Goal: Task Accomplishment & Management: Manage account settings

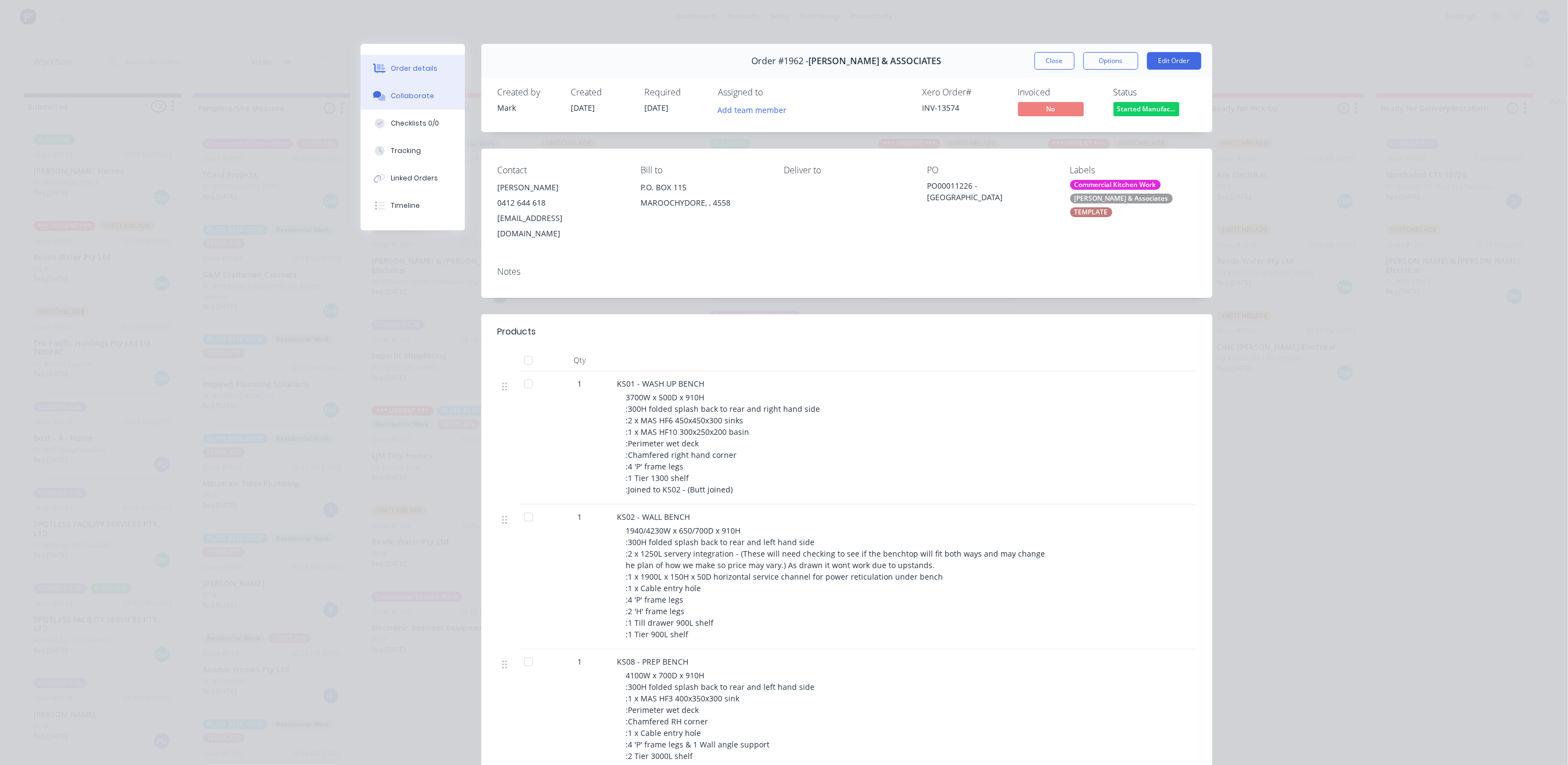
click at [399, 88] on button "Collaborate" at bounding box center [413, 95] width 105 height 27
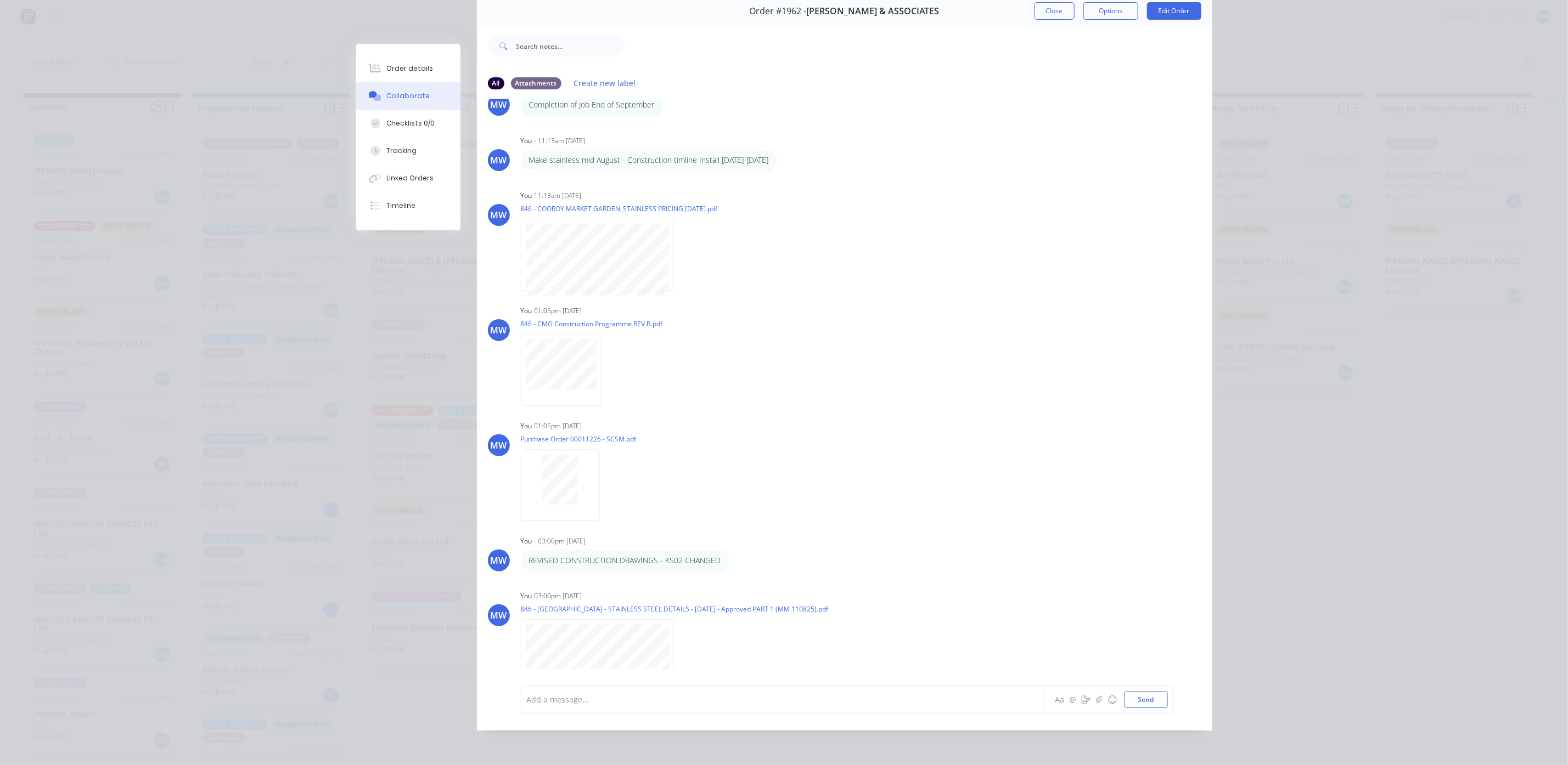
scroll to position [499, 0]
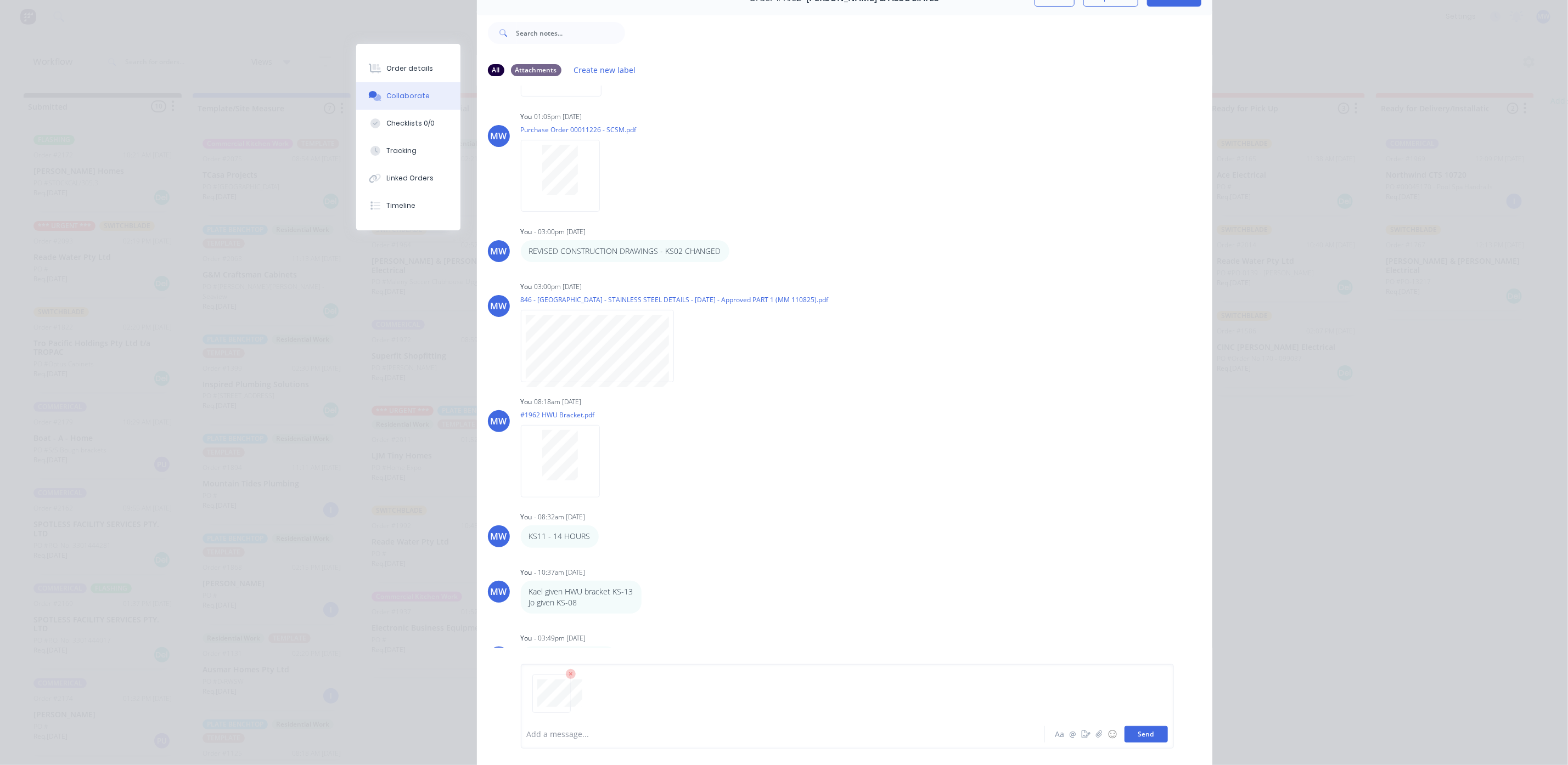
click at [1139, 736] on button "Send" at bounding box center [1146, 734] width 43 height 16
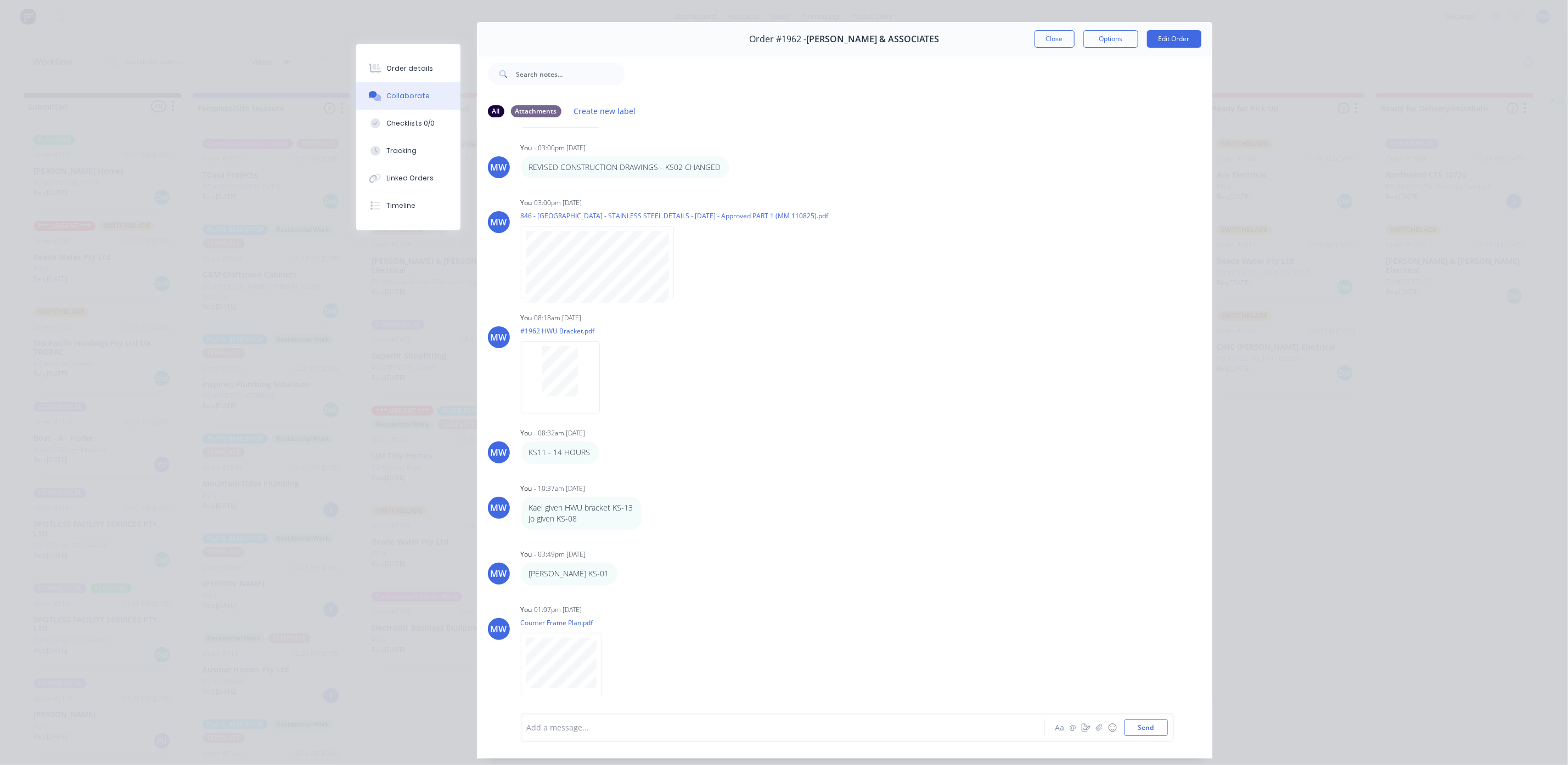
scroll to position [0, 0]
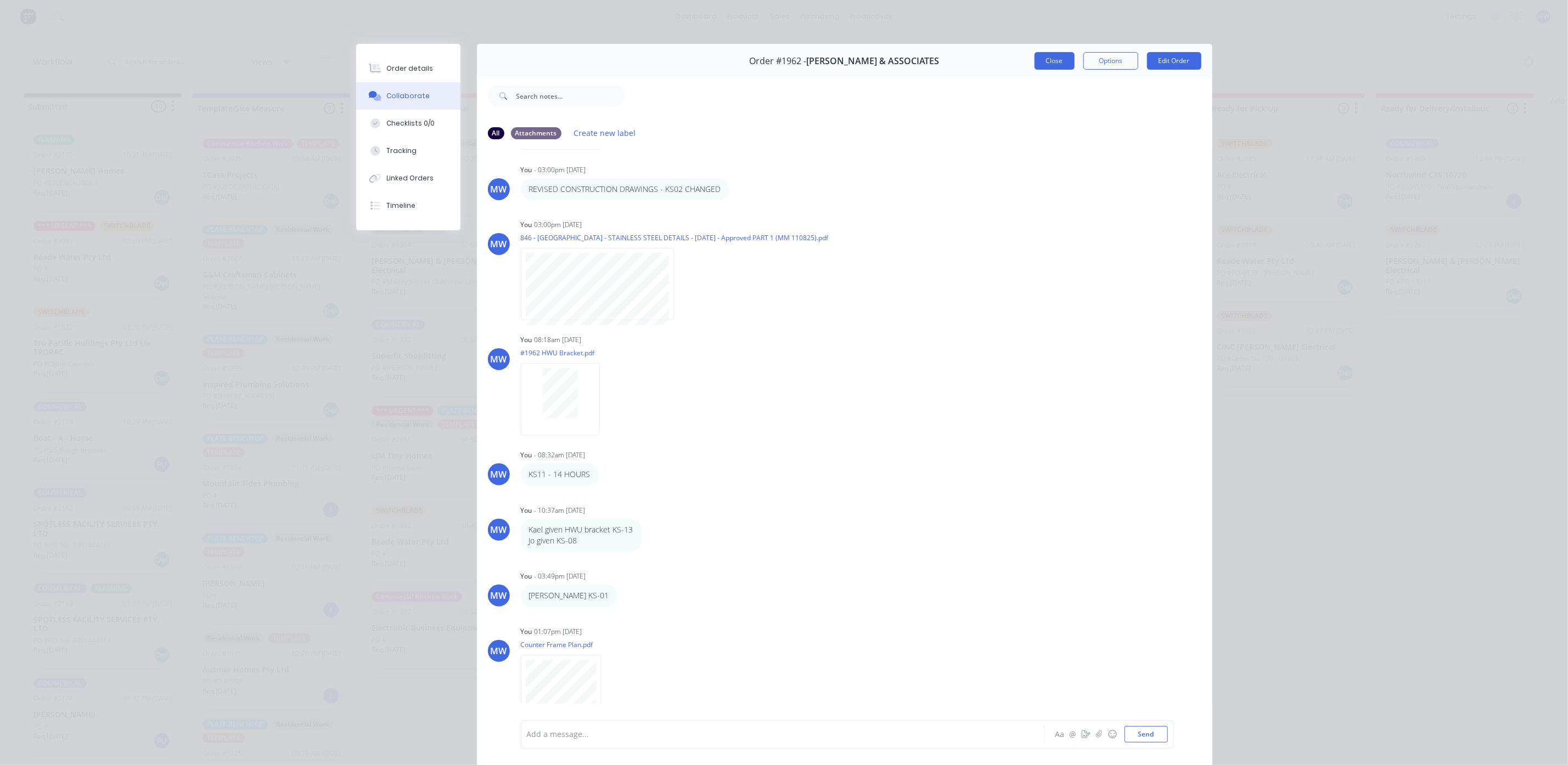
click at [1059, 60] on button "Close" at bounding box center [1054, 60] width 40 height 18
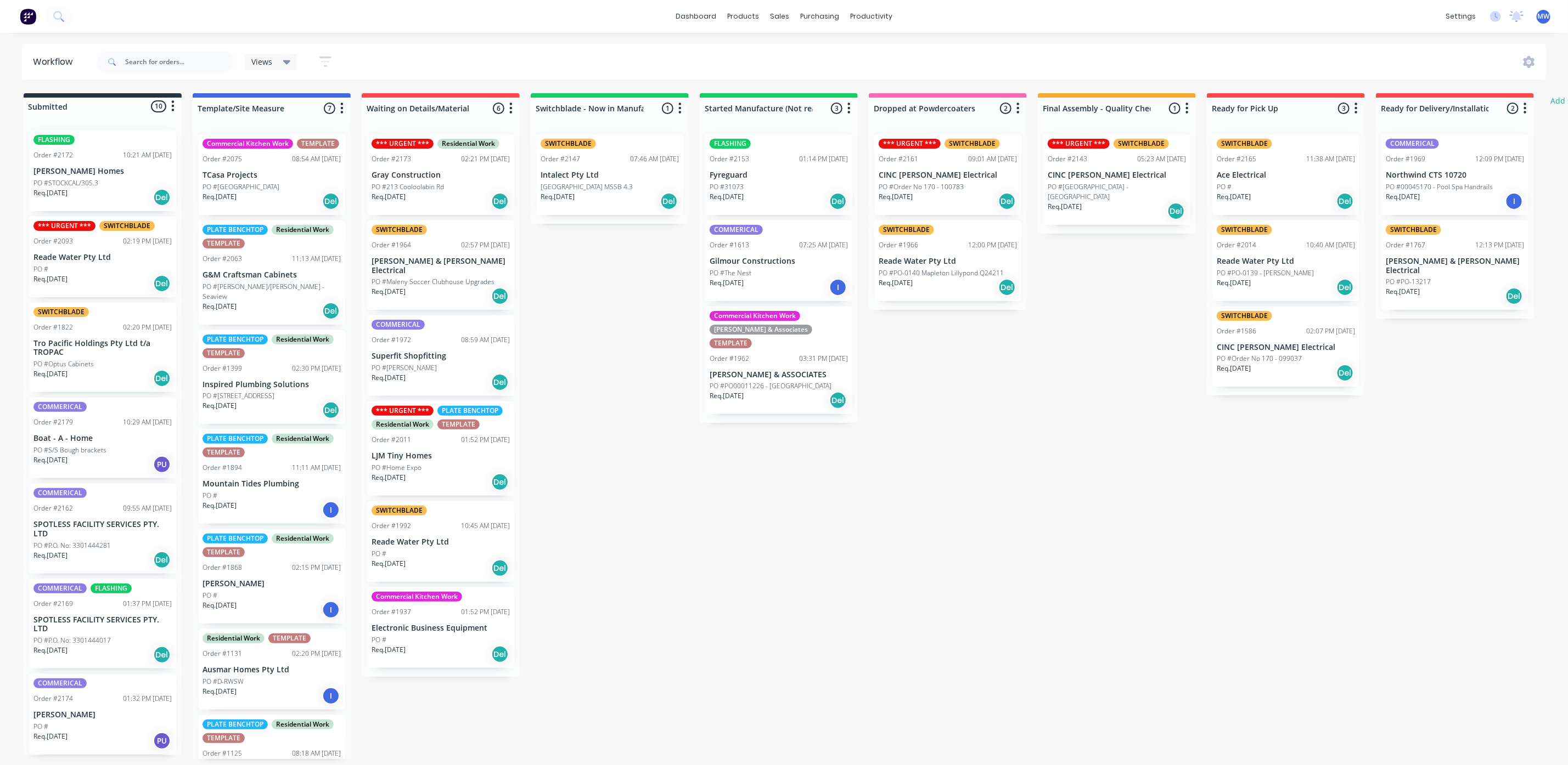
click at [753, 391] on div "Req. [DATE] Del" at bounding box center [778, 400] width 138 height 19
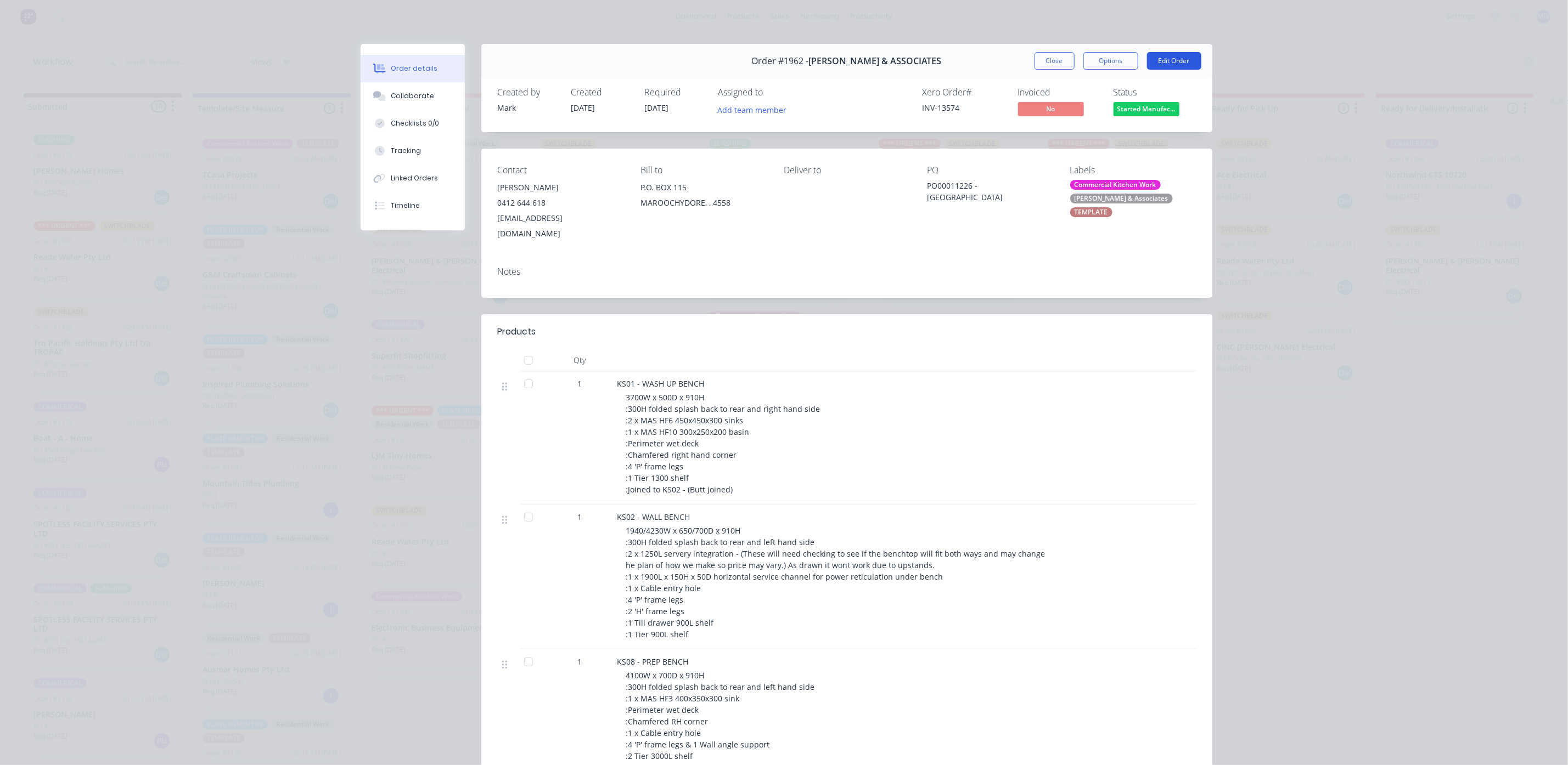
click at [1174, 57] on button "Edit Order" at bounding box center [1174, 60] width 54 height 18
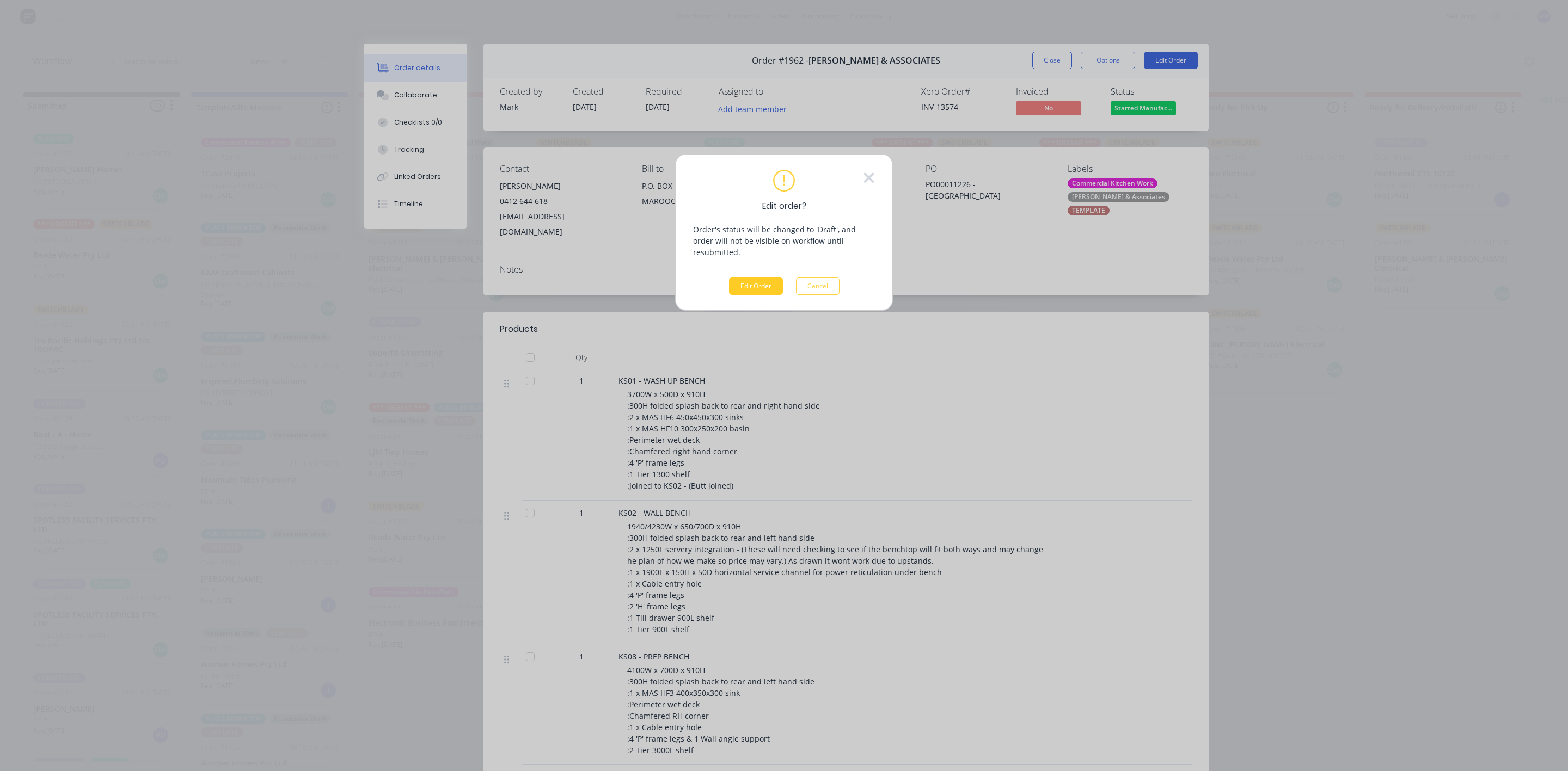
click at [758, 281] on button "Edit Order" at bounding box center [755, 286] width 54 height 17
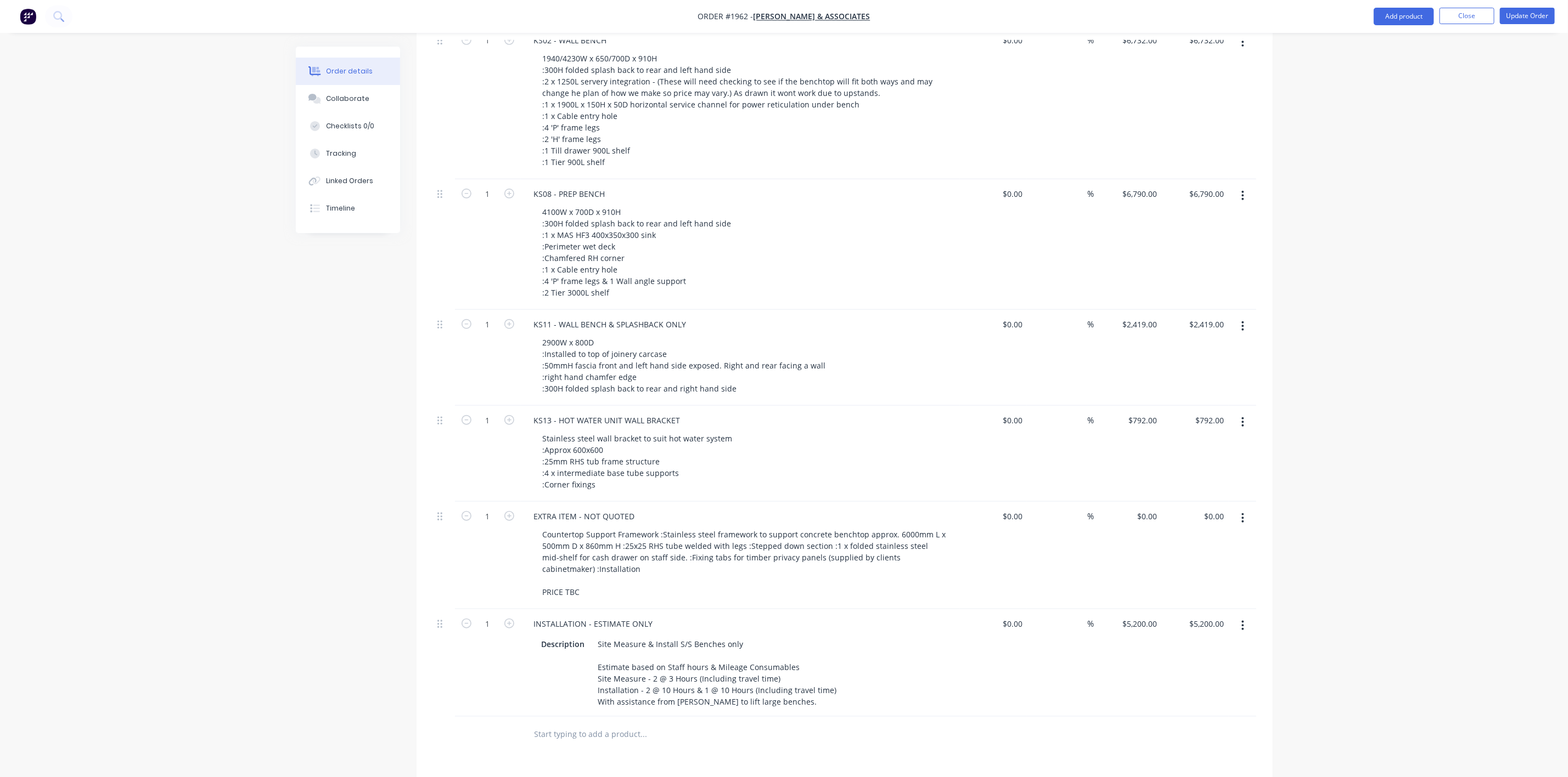
scroll to position [741, 0]
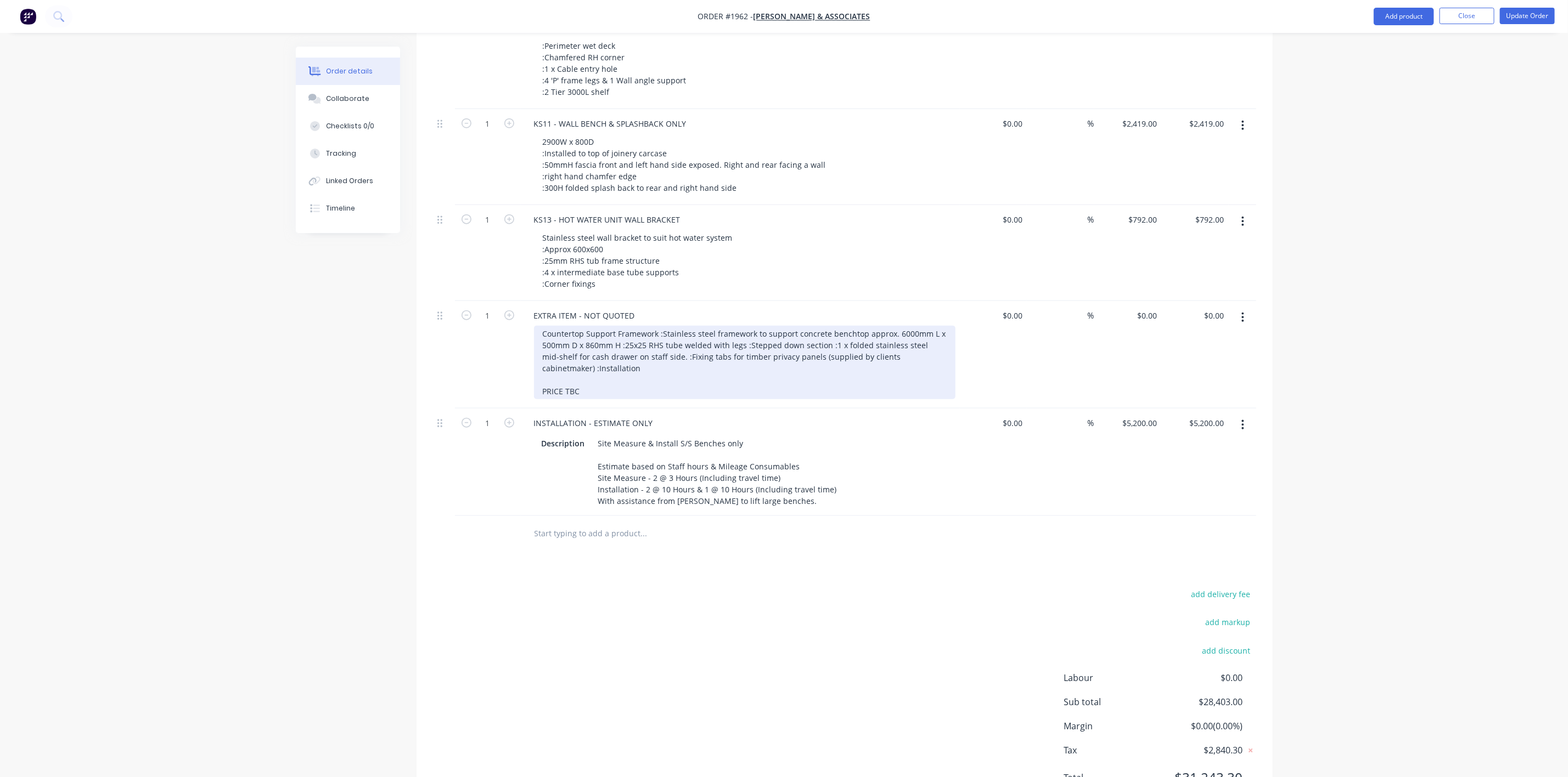
click at [657, 326] on div "Countertop Support Framework :Stainless steel framework to support concrete ben…" at bounding box center [744, 363] width 422 height 74
drag, startPoint x: 655, startPoint y: 320, endPoint x: 542, endPoint y: 323, distance: 113.0
click at [542, 326] on div "Countertop Support Framework -Stainless steel framework to support concrete ben…" at bounding box center [744, 363] width 422 height 74
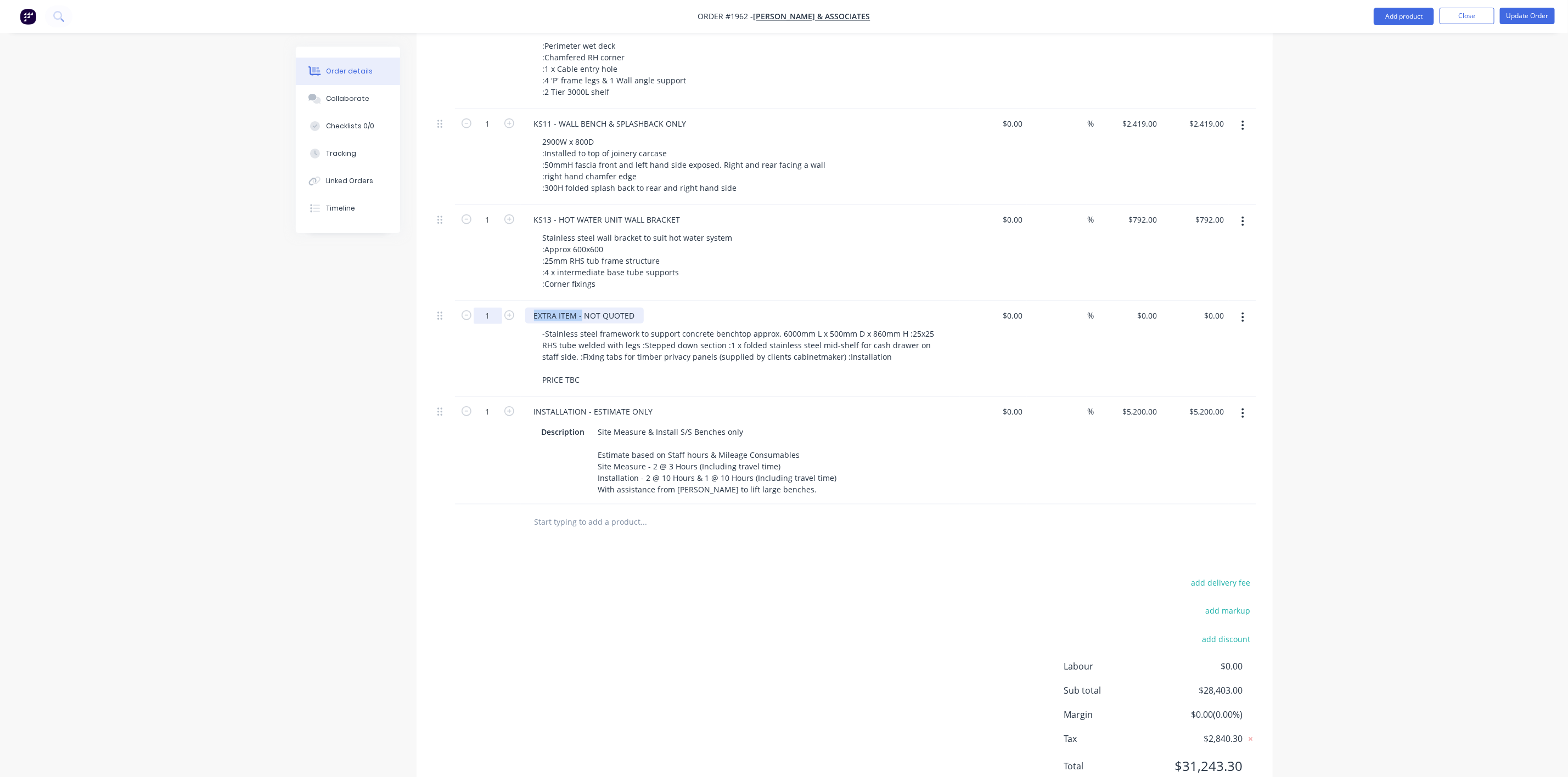
drag, startPoint x: 580, startPoint y: 300, endPoint x: 484, endPoint y: 299, distance: 96.0
click at [484, 301] on div "1 EXTRA ITEM - NOT QUOTED -Stainless steel framework to support concrete bencht…" at bounding box center [844, 349] width 823 height 96
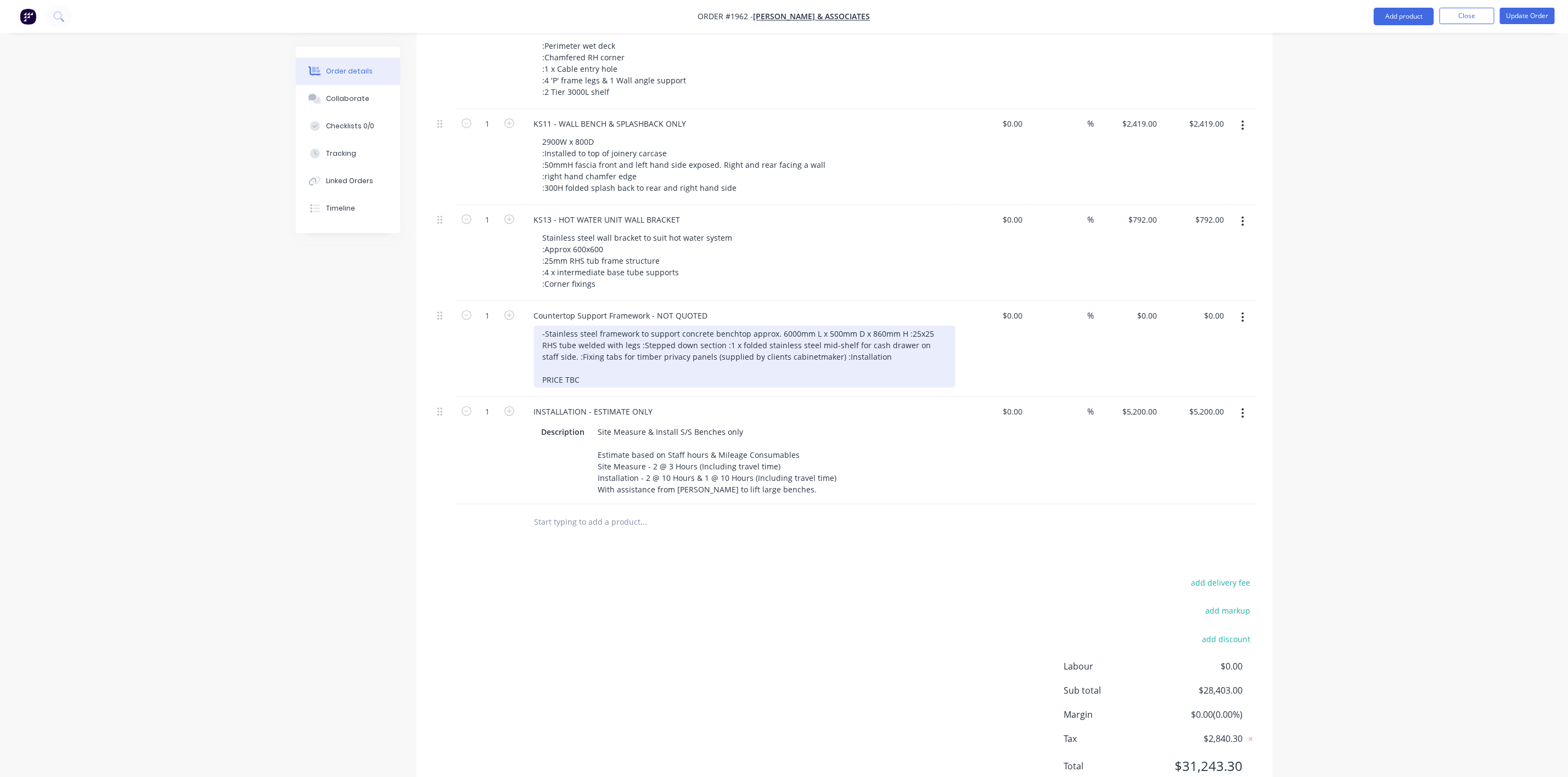
click at [547, 326] on div "-Stainless steel framework to support concrete benchtop approx. 6000mm L x 500m…" at bounding box center [744, 357] width 422 height 62
click at [741, 326] on div "Stainless steel framework to support concrete benchtop approx. 6000mm L x 500mm…" at bounding box center [744, 357] width 422 height 62
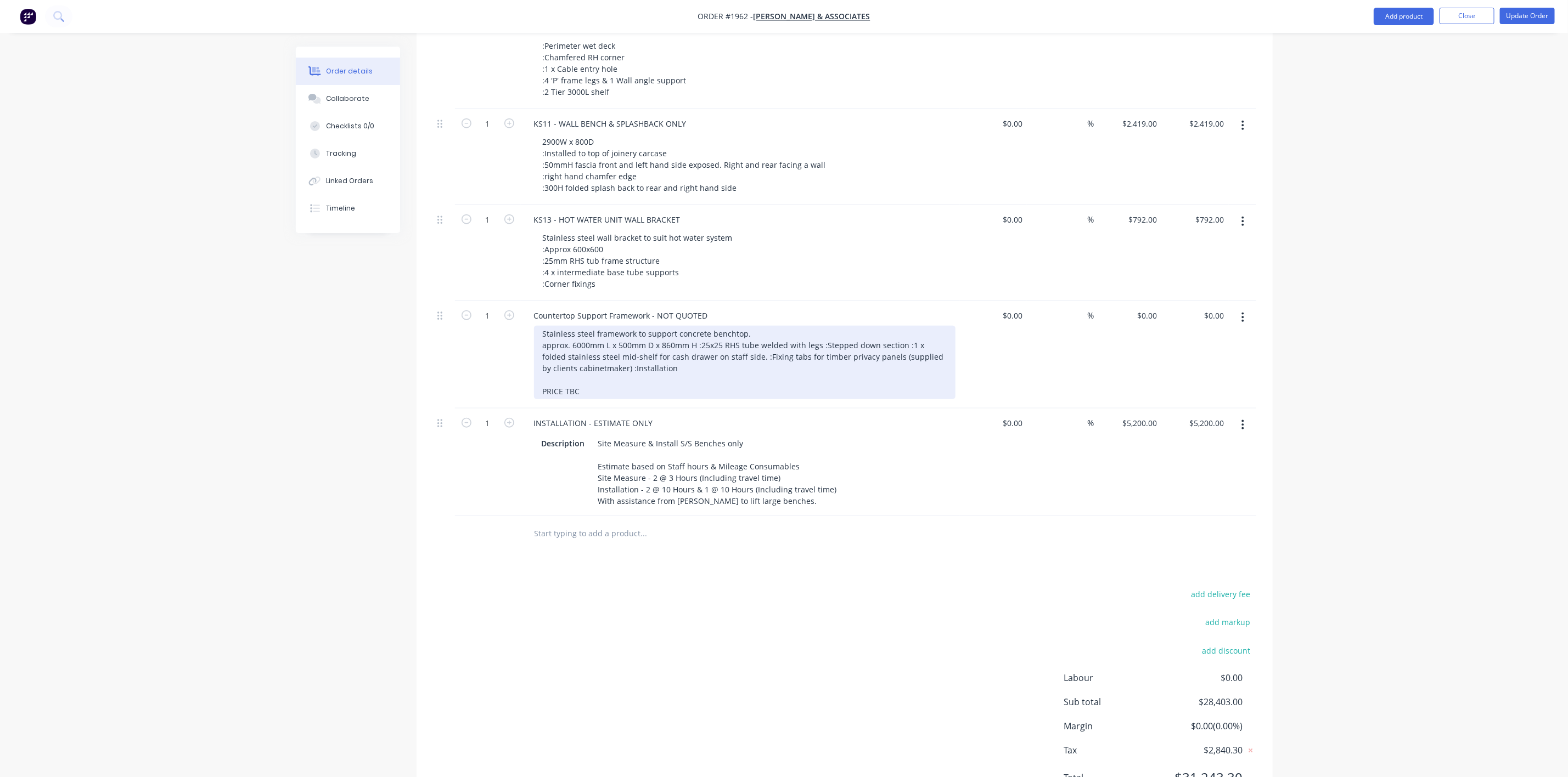
click at [573, 330] on div "Stainless steel framework to support concrete benchtop. approx. 6000mm L x 500m…" at bounding box center [744, 363] width 422 height 74
click at [560, 331] on div "Stainless steel framework to support concrete benchtop. 6000mm L x 500mm D x 86…" at bounding box center [744, 363] width 422 height 74
drag, startPoint x: 705, startPoint y: 342, endPoint x: 833, endPoint y: 366, distance: 130.2
click at [833, 366] on div "Stainless steel framework to support concrete benchtop. - 25x25 SHS Stainless s…" at bounding box center [744, 363] width 422 height 74
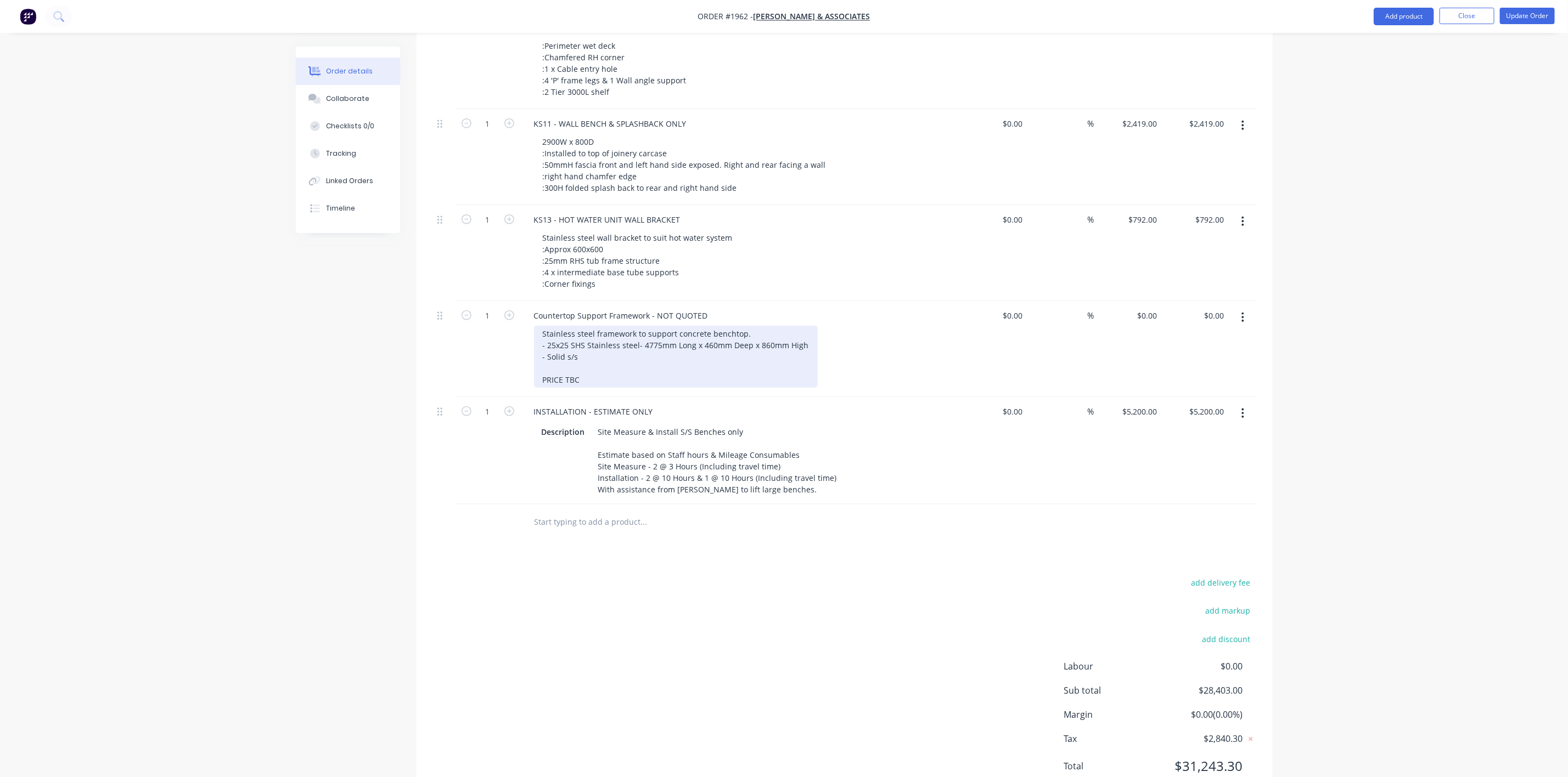
click at [643, 332] on div "Stainless steel framework to support concrete benchtop. - 25x25 SHS Stainless s…" at bounding box center [676, 357] width 283 height 62
click at [586, 356] on div "Stainless steel framework to support concrete benchtop. - 25x25 SHS S/S - 4775m…" at bounding box center [655, 357] width 243 height 62
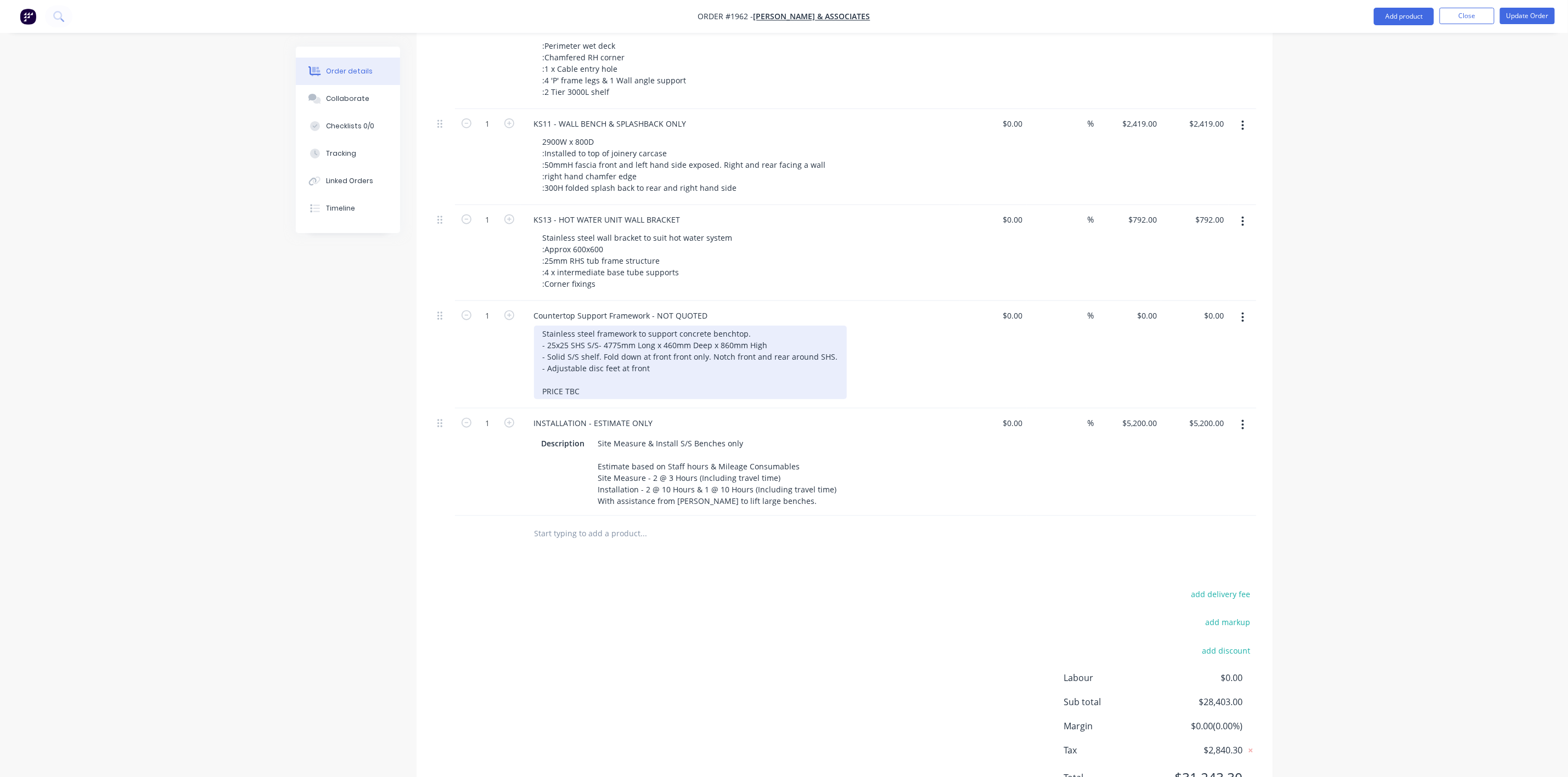
click at [547, 364] on div "Stainless steel framework to support concrete benchtop. - 25x25 SHS S/S - 4775m…" at bounding box center [690, 363] width 313 height 74
click at [548, 367] on div "Stainless steel framework to support concrete benchtop. - 25x25 SHS S/S - 4775m…" at bounding box center [690, 363] width 313 height 74
click at [659, 367] on div "Stainless steel framework to support concrete benchtop. - 25x25 SHS S/S - 4775m…" at bounding box center [690, 363] width 313 height 74
click at [670, 354] on div "Stainless steel framework to support concrete benchtop. - 25x25 SHS S/S - 4775m…" at bounding box center [690, 363] width 313 height 74
click at [545, 379] on div "Stainless steel framework to support concrete benchtop. - 25x25 SHS S/S - 4775m…" at bounding box center [680, 363] width 293 height 74
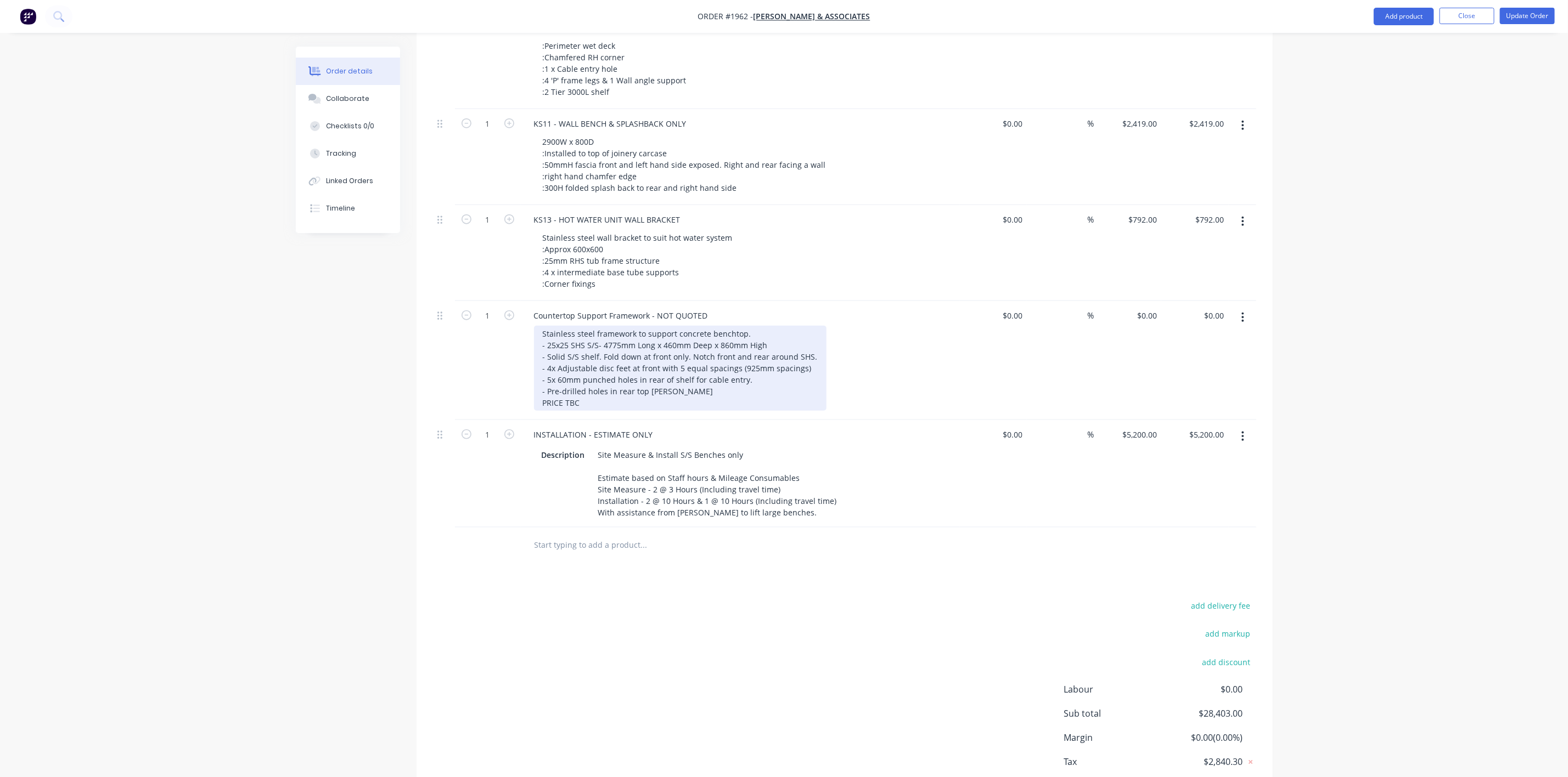
click at [666, 392] on div "Stainless steel framework to support concrete benchtop. - 25x25 SHS S/S - 4775m…" at bounding box center [680, 368] width 293 height 85
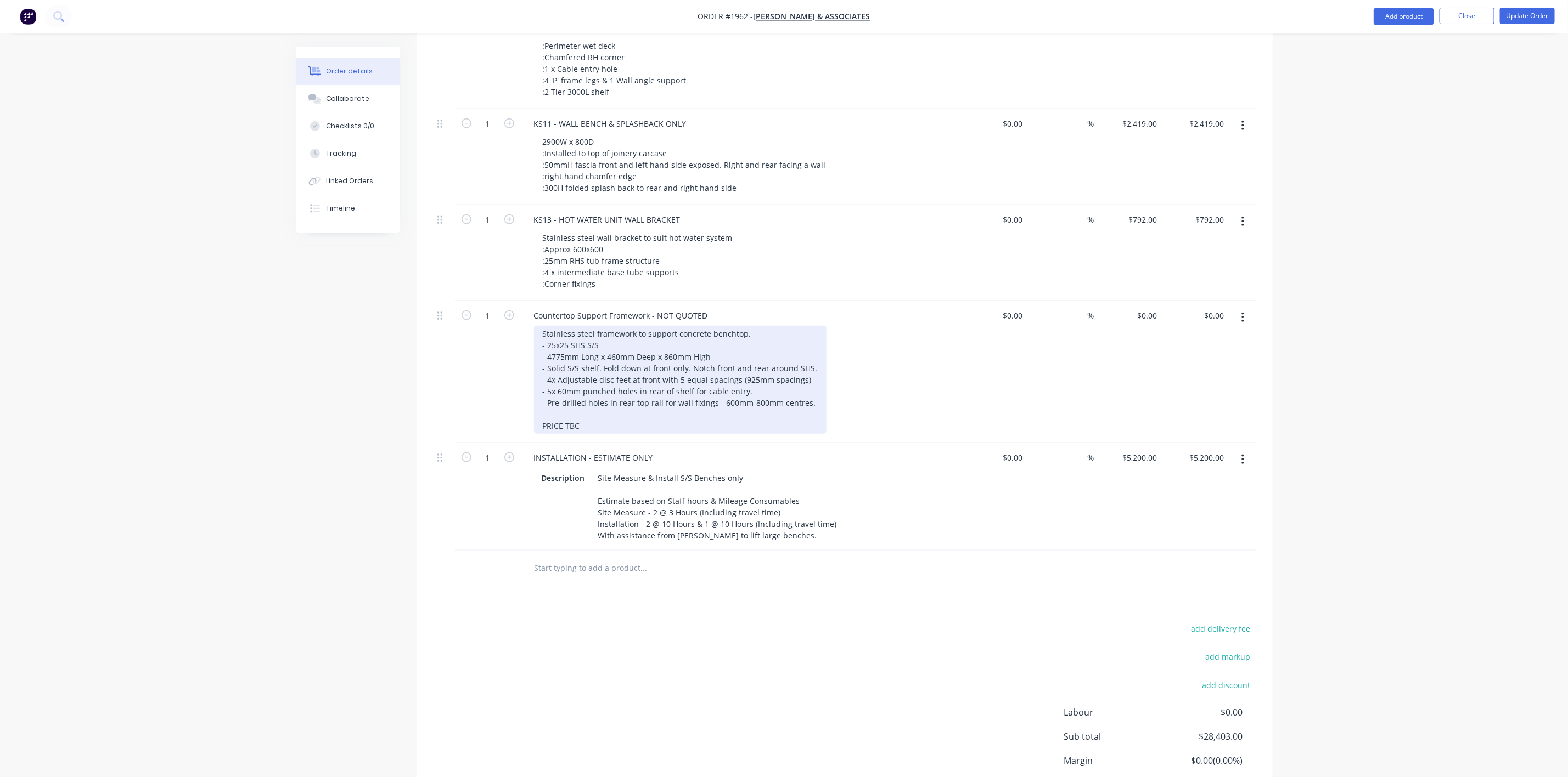
click at [747, 377] on div "Stainless steel framework to support concrete benchtop. - 25x25 SHS S/S - 4775m…" at bounding box center [680, 380] width 293 height 108
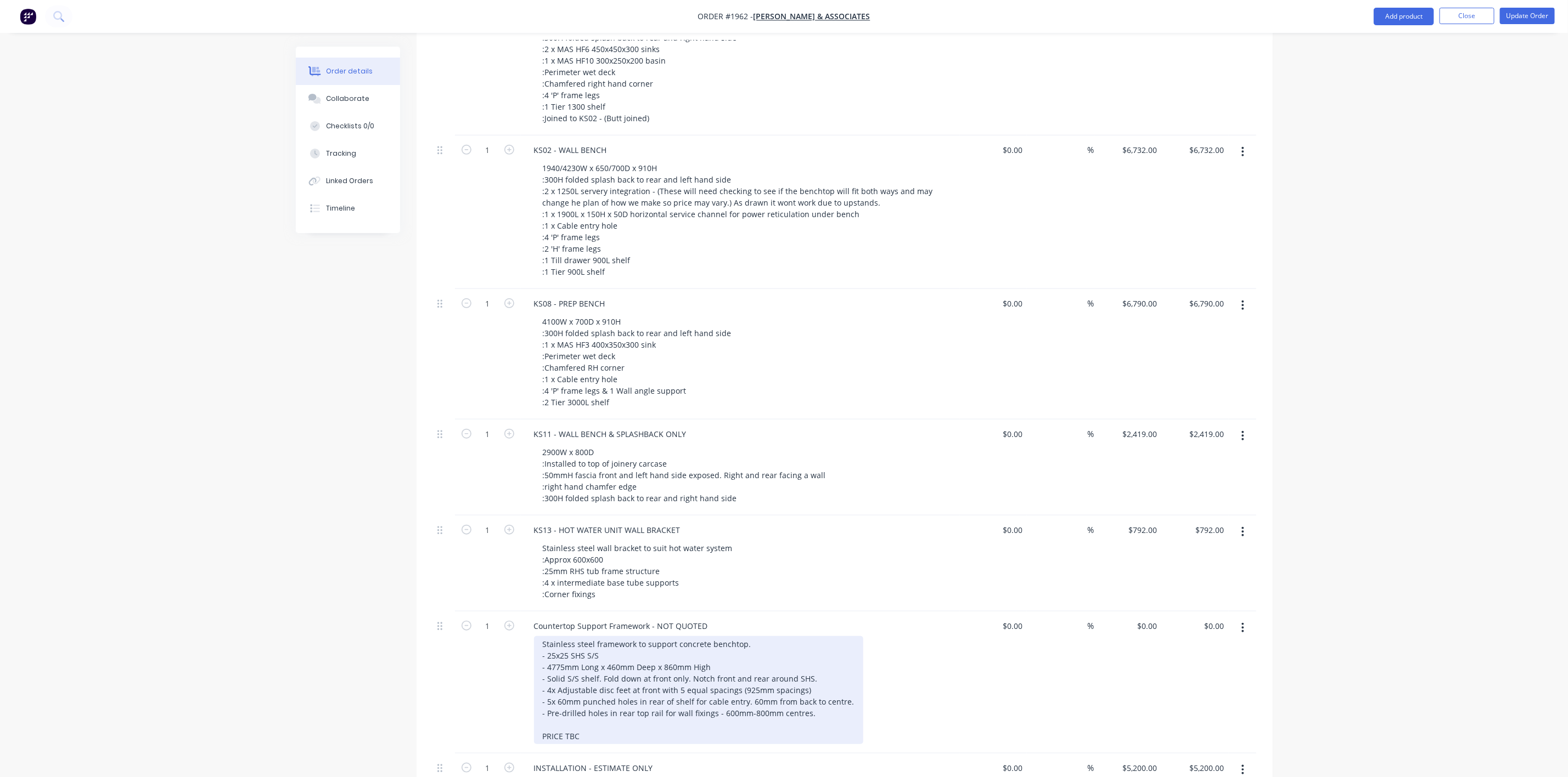
scroll to position [412, 0]
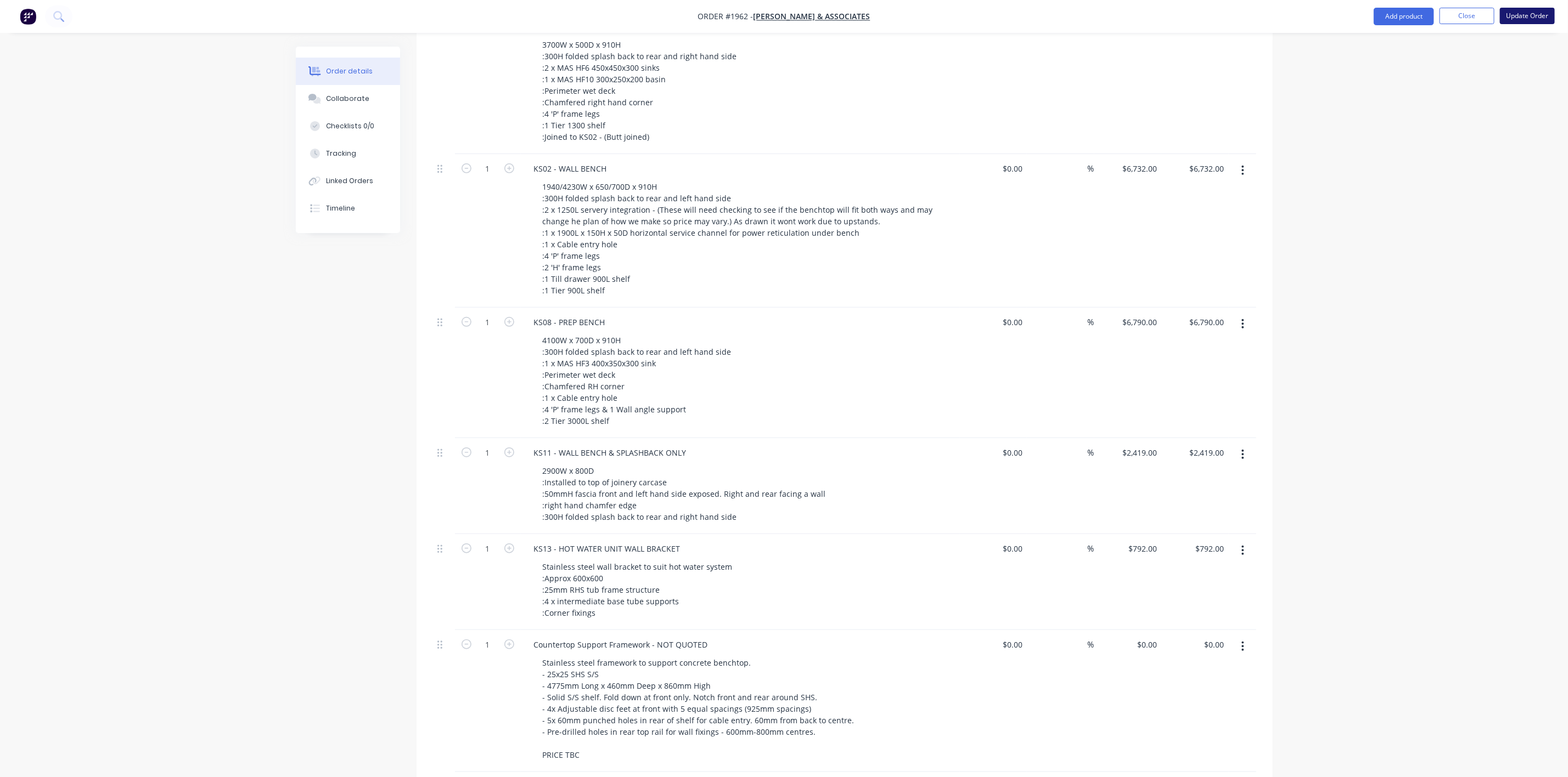
click at [1518, 16] on button "Update Order" at bounding box center [1527, 15] width 55 height 16
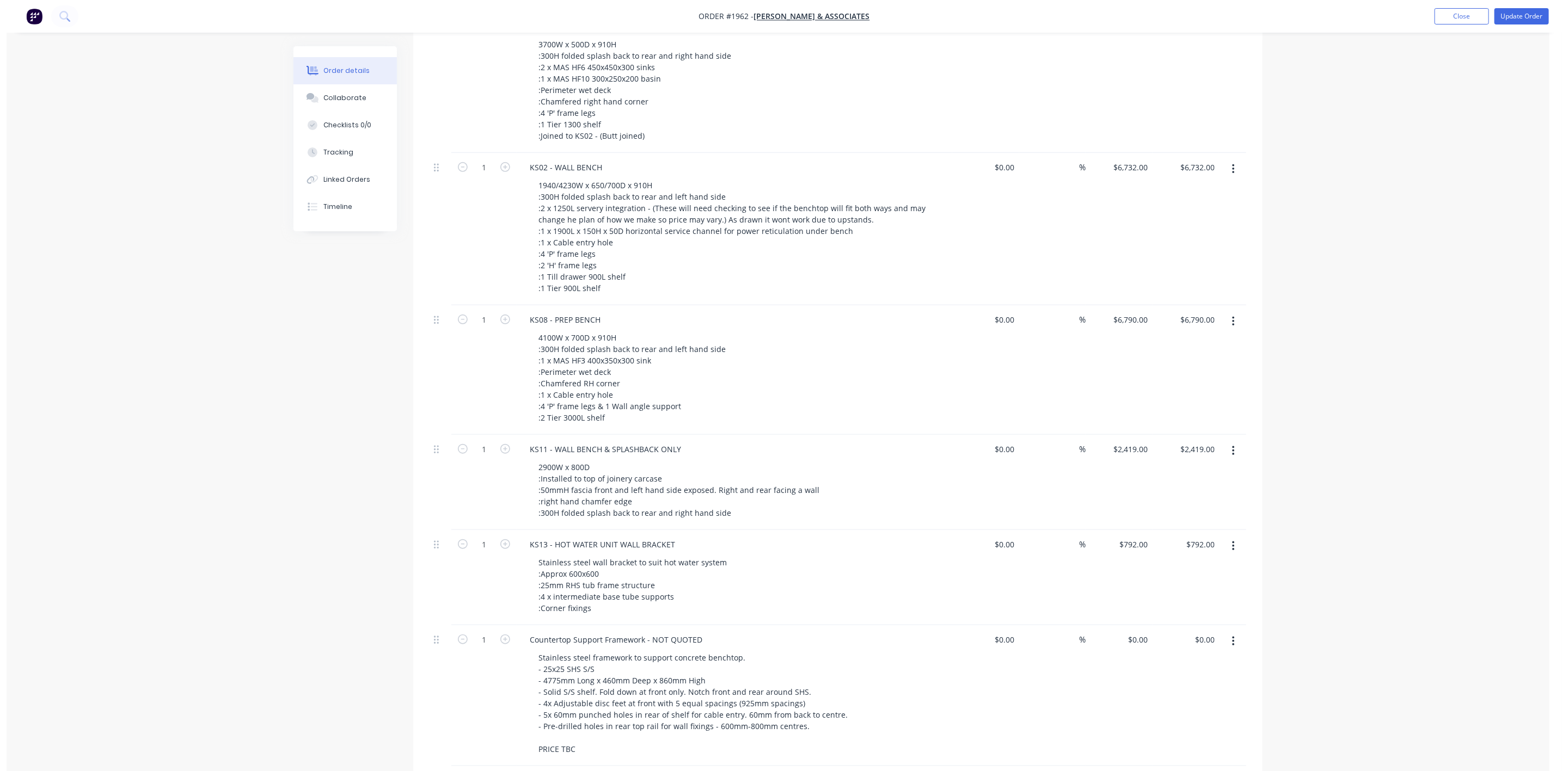
scroll to position [0, 0]
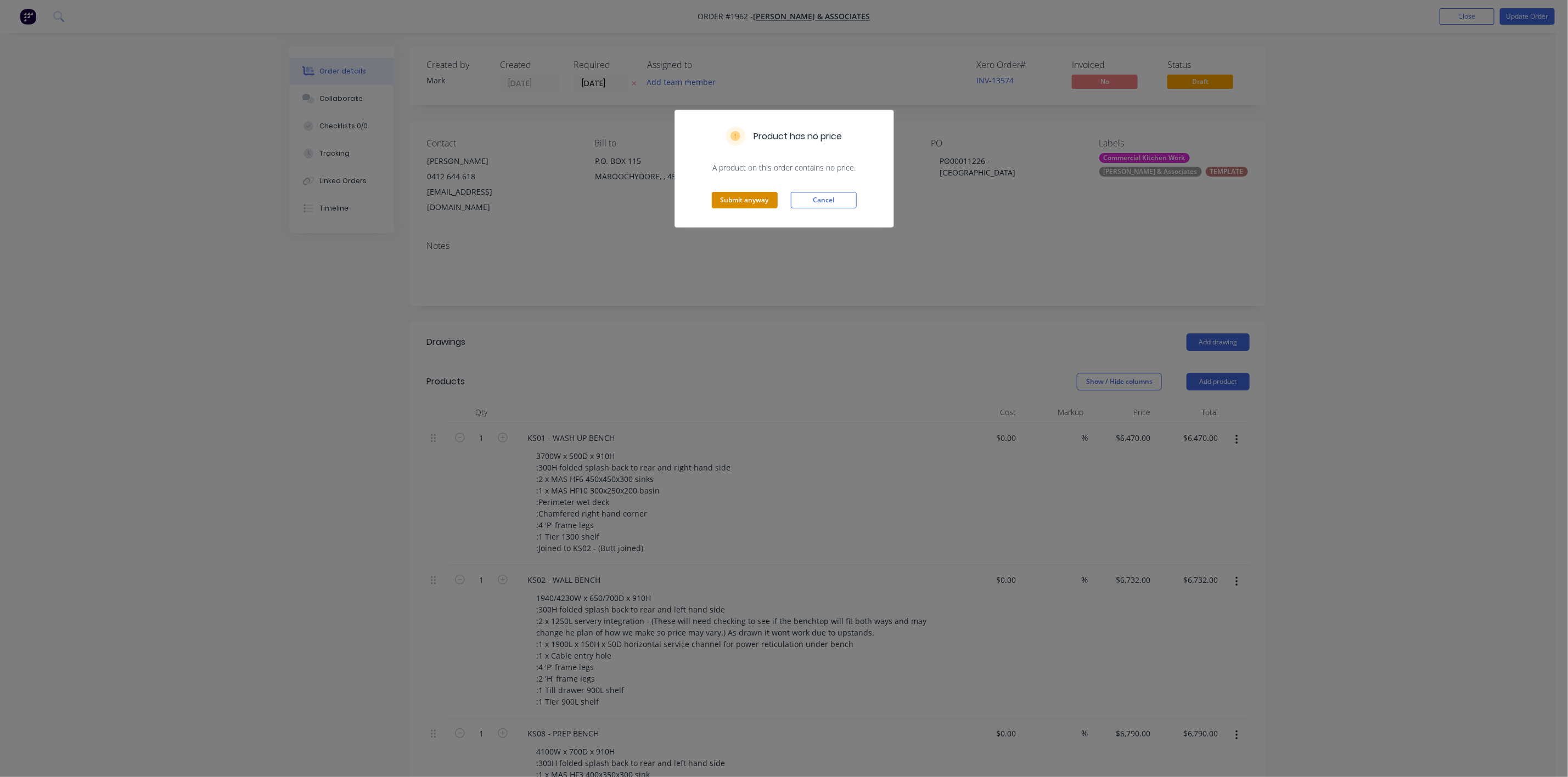
click at [752, 203] on button "Submit anyway" at bounding box center [744, 200] width 66 height 16
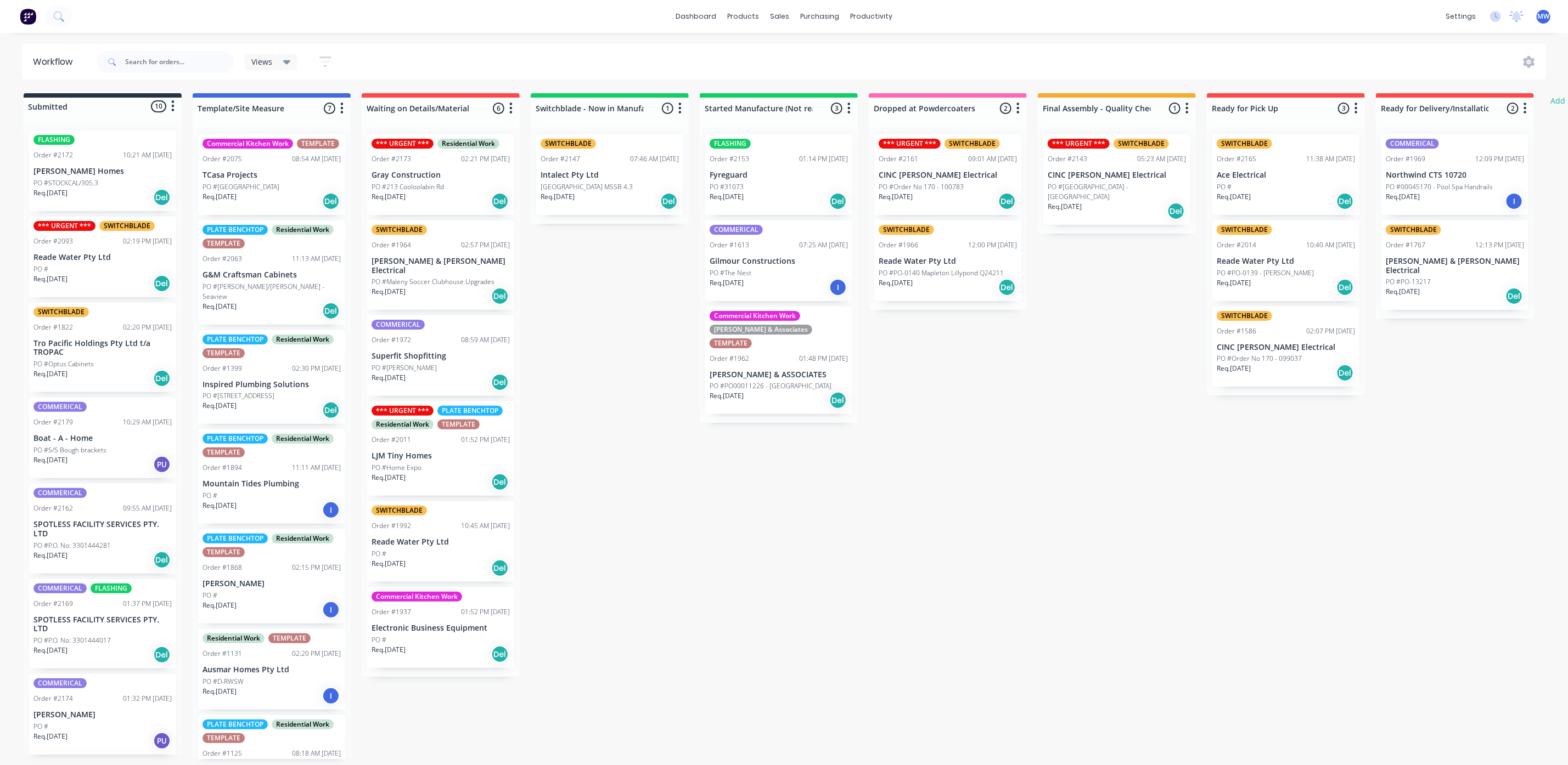
click at [771, 381] on p "PO #PO00011226 - [GEOGRAPHIC_DATA]" at bounding box center [770, 386] width 122 height 10
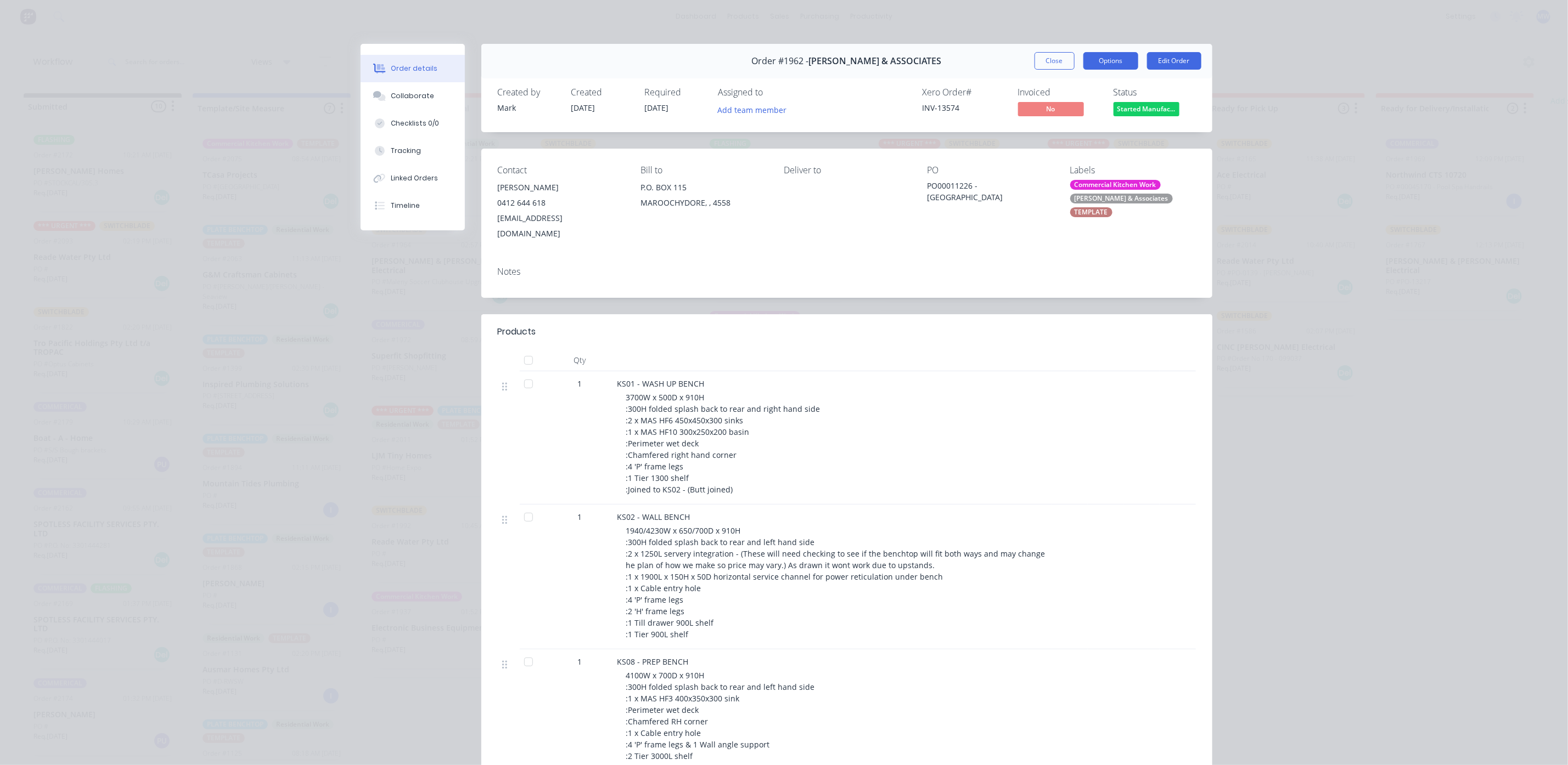
click at [1108, 59] on button "Options" at bounding box center [1111, 60] width 55 height 18
click at [1057, 110] on div "Work Order" at bounding box center [1080, 111] width 95 height 16
click at [1044, 156] on div "Custom" at bounding box center [1080, 155] width 95 height 16
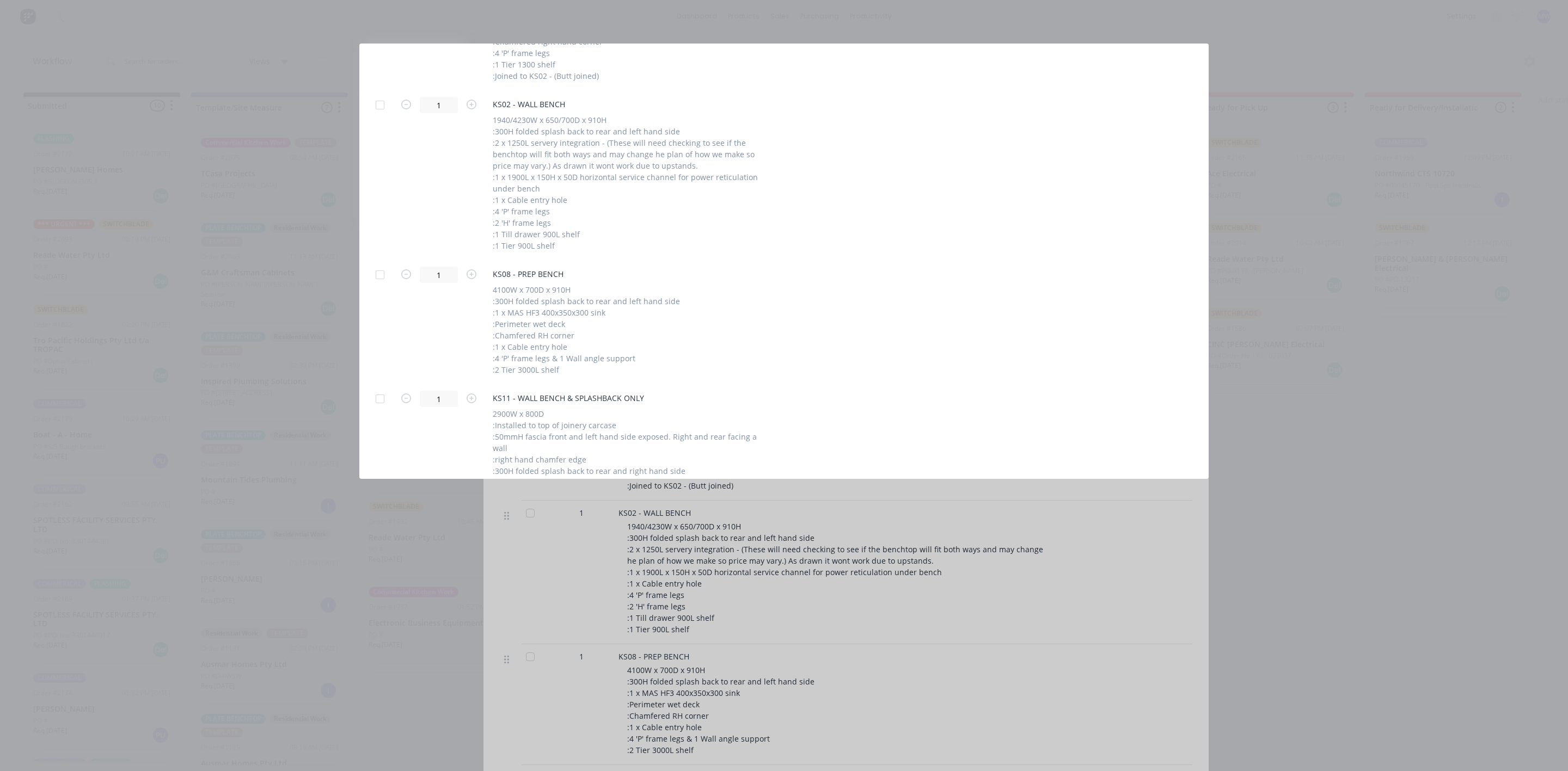
scroll to position [795, 0]
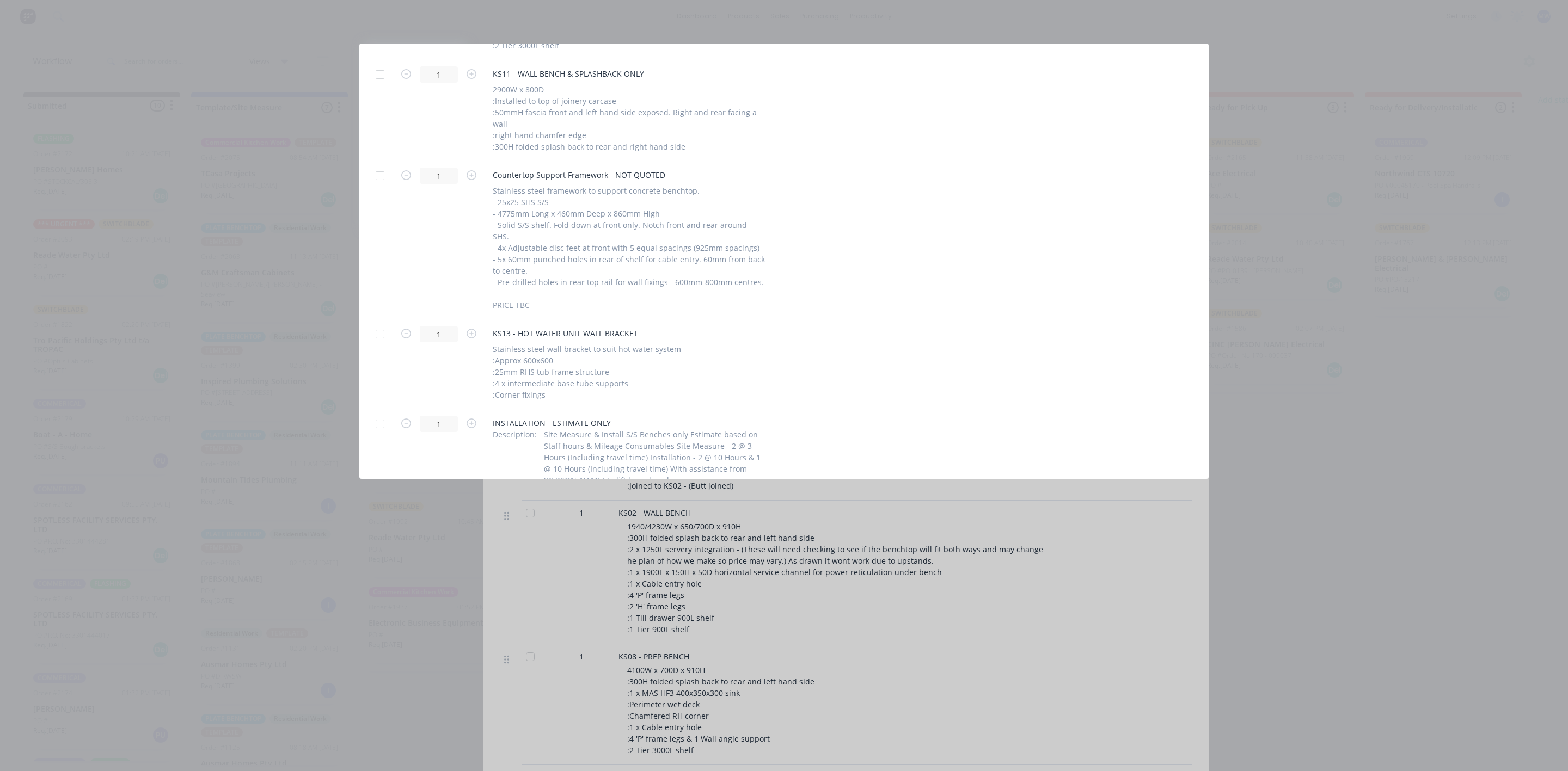
click at [377, 165] on div at bounding box center [379, 175] width 22 height 22
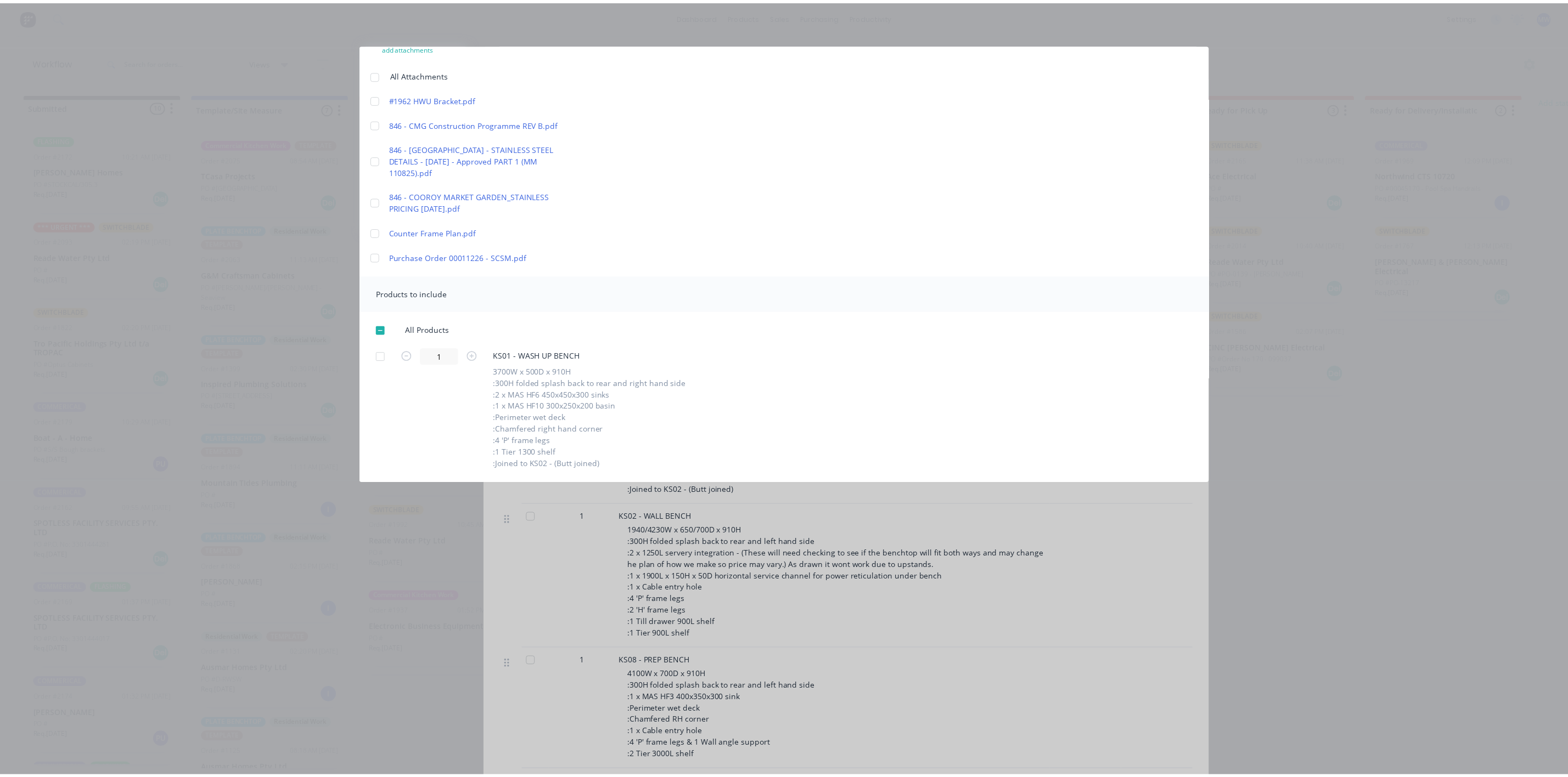
scroll to position [0, 0]
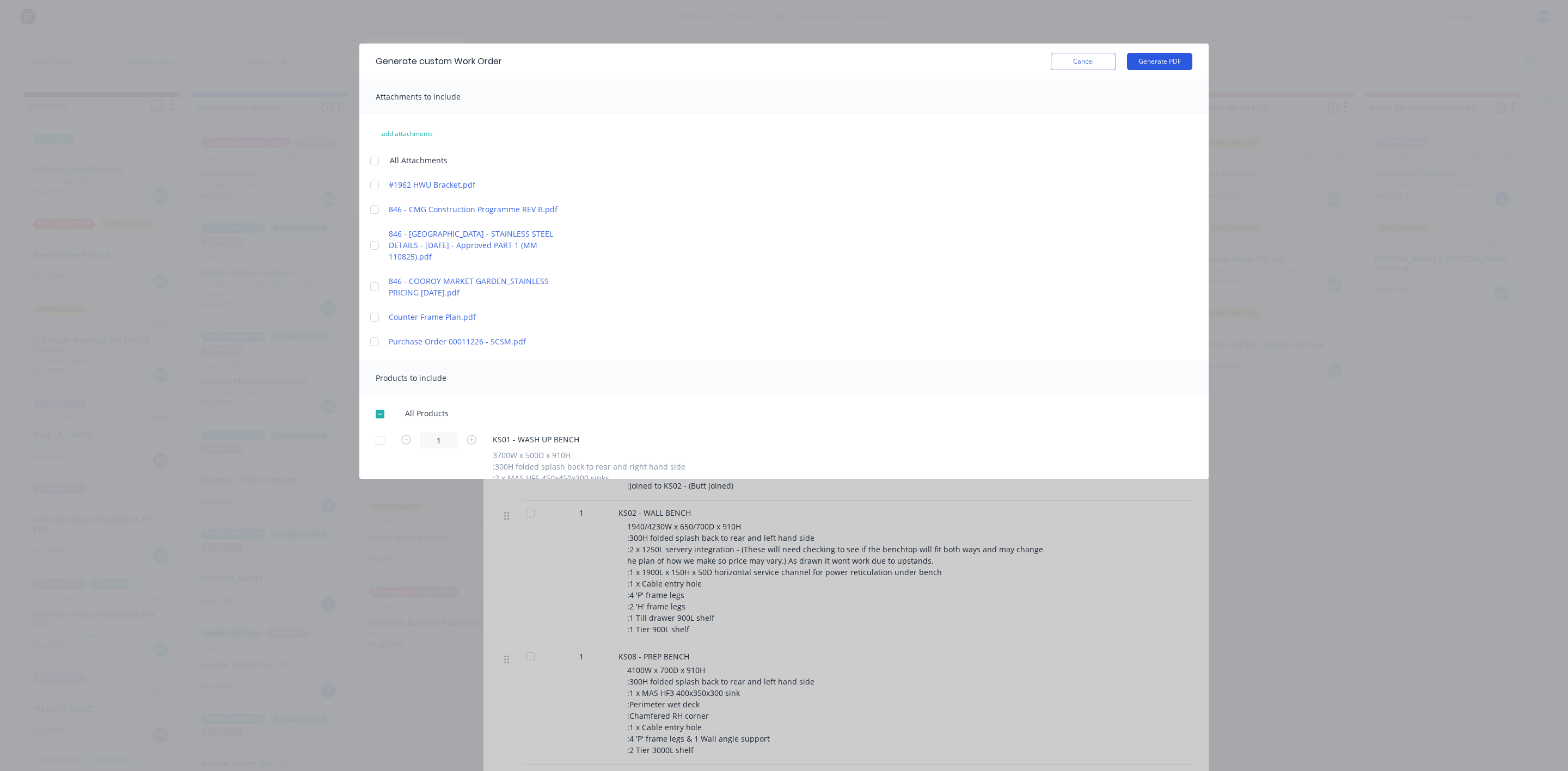
click at [1134, 61] on button "Generate PDF" at bounding box center [1159, 61] width 65 height 17
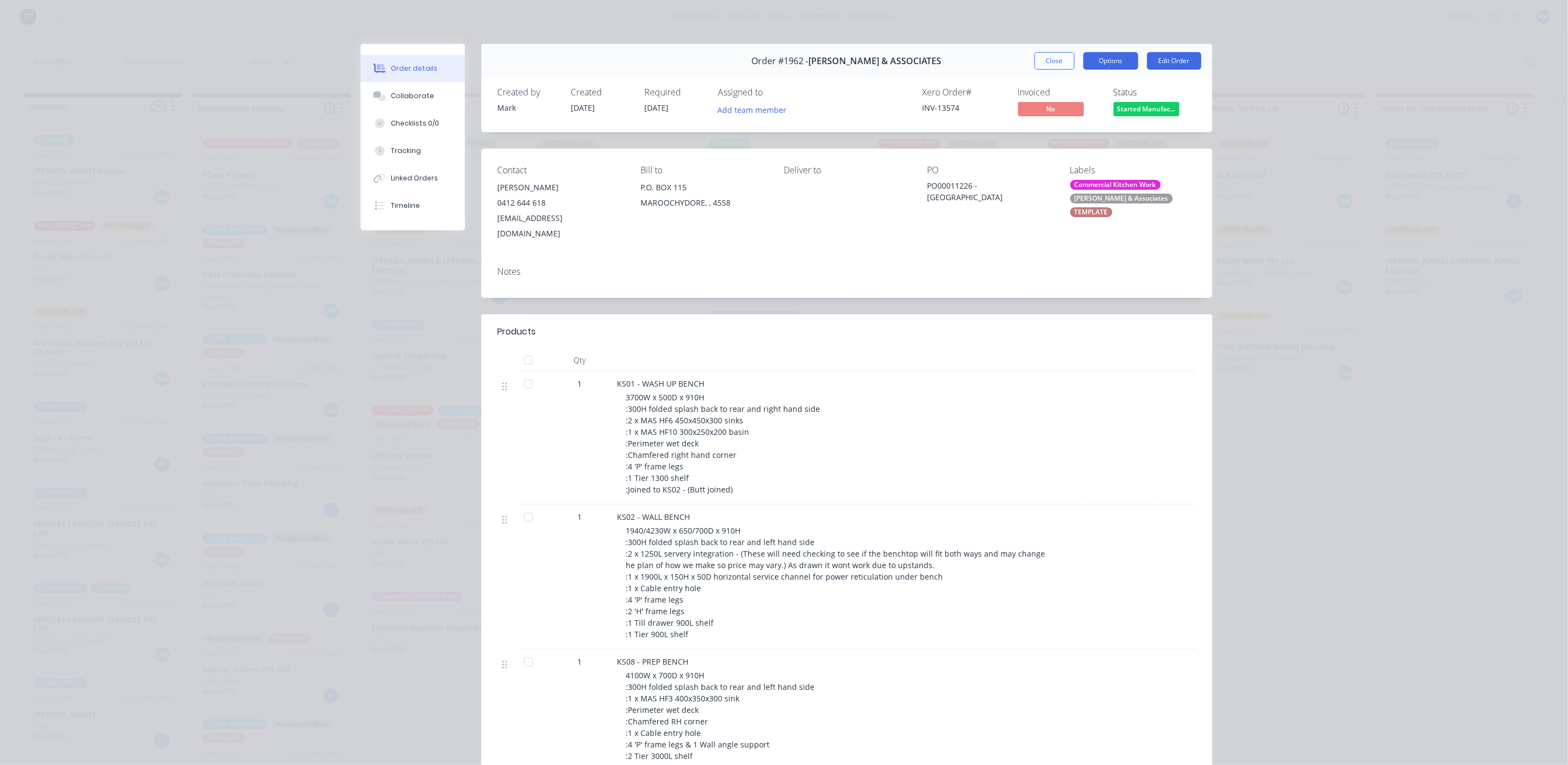
click at [1088, 62] on button "Options" at bounding box center [1111, 60] width 55 height 18
click at [1113, 374] on div at bounding box center [1106, 438] width 36 height 133
click at [1155, 53] on button "Edit Order" at bounding box center [1174, 60] width 54 height 18
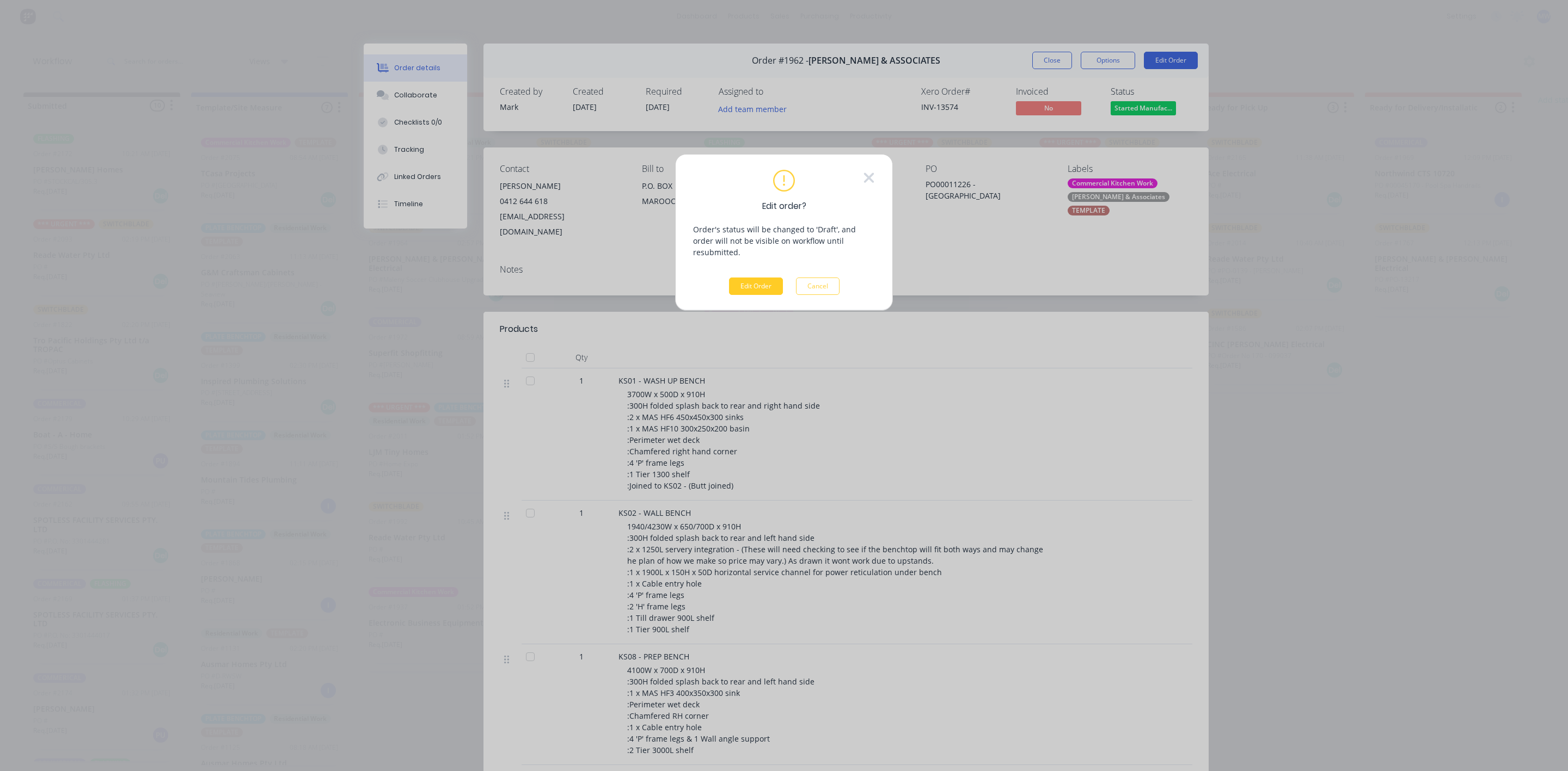
click at [747, 278] on button "Edit Order" at bounding box center [755, 286] width 54 height 17
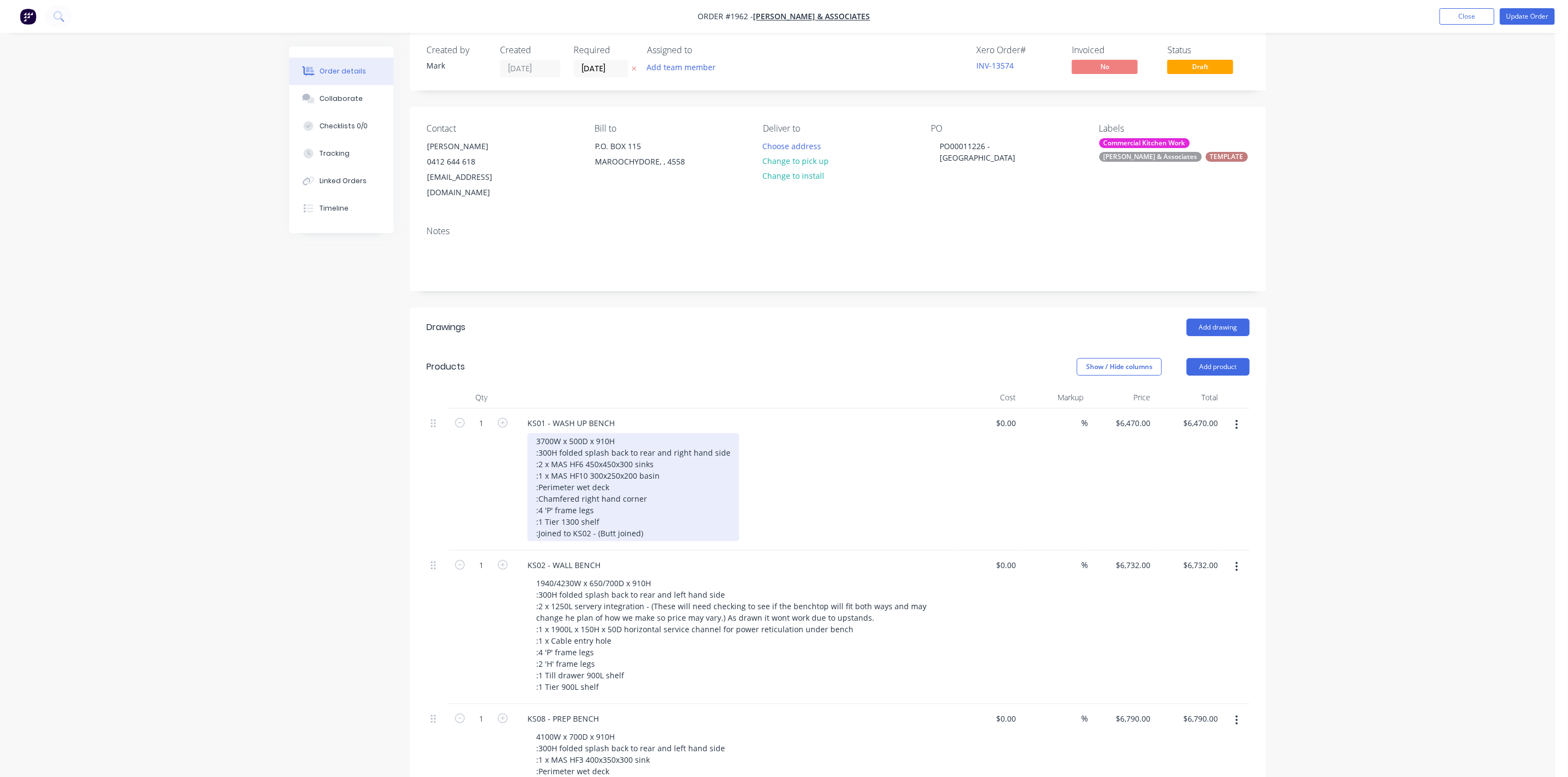
scroll to position [658, 0]
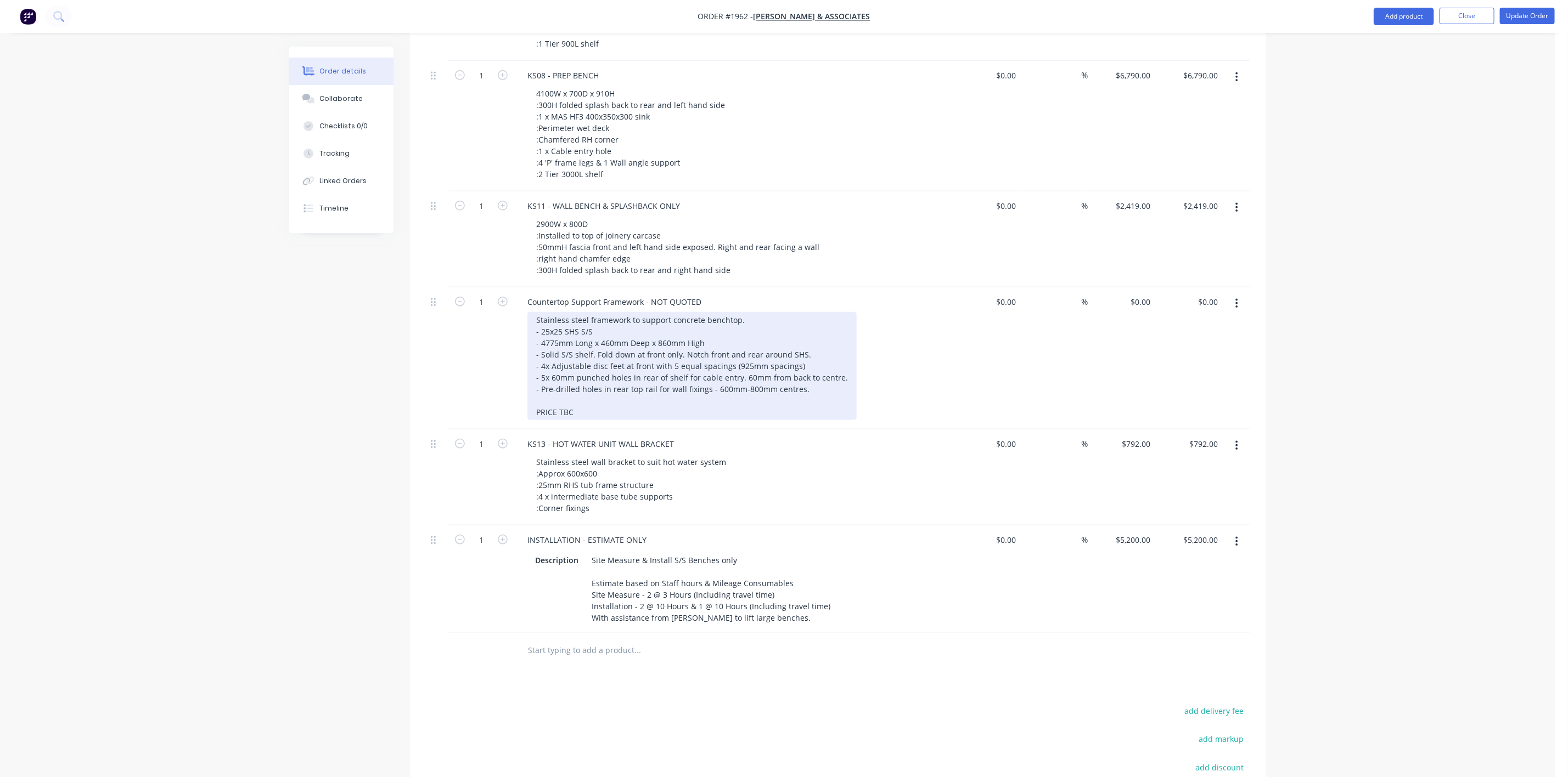
click at [578, 393] on div "Stainless steel framework to support concrete benchtop. - 25x25 SHS S/S - 4775m…" at bounding box center [692, 366] width 329 height 108
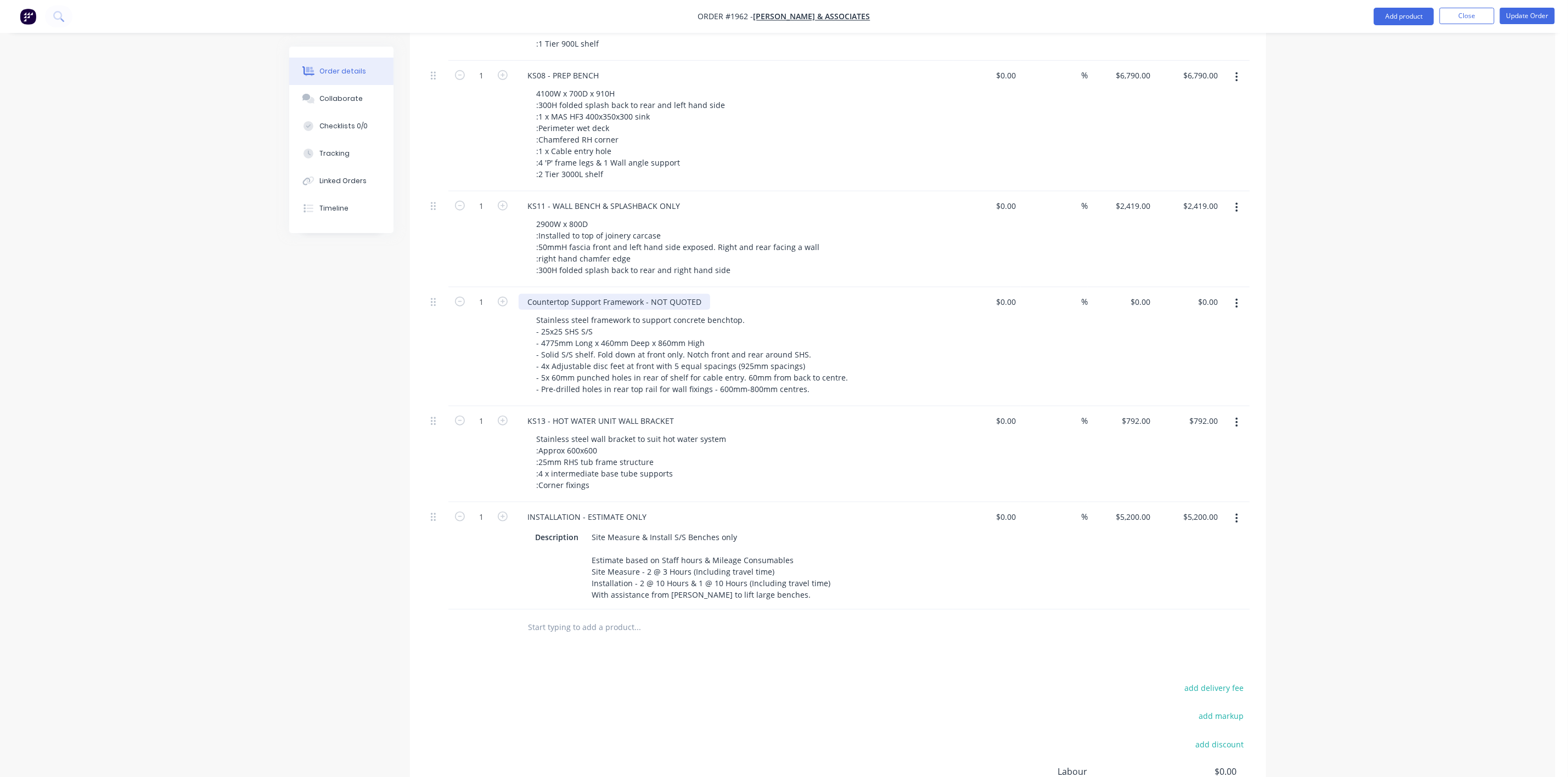
click at [695, 294] on div "Countertop Support Framework - NOT QUOTED" at bounding box center [614, 302] width 192 height 16
click at [1532, 19] on button "Update Order" at bounding box center [1527, 15] width 55 height 16
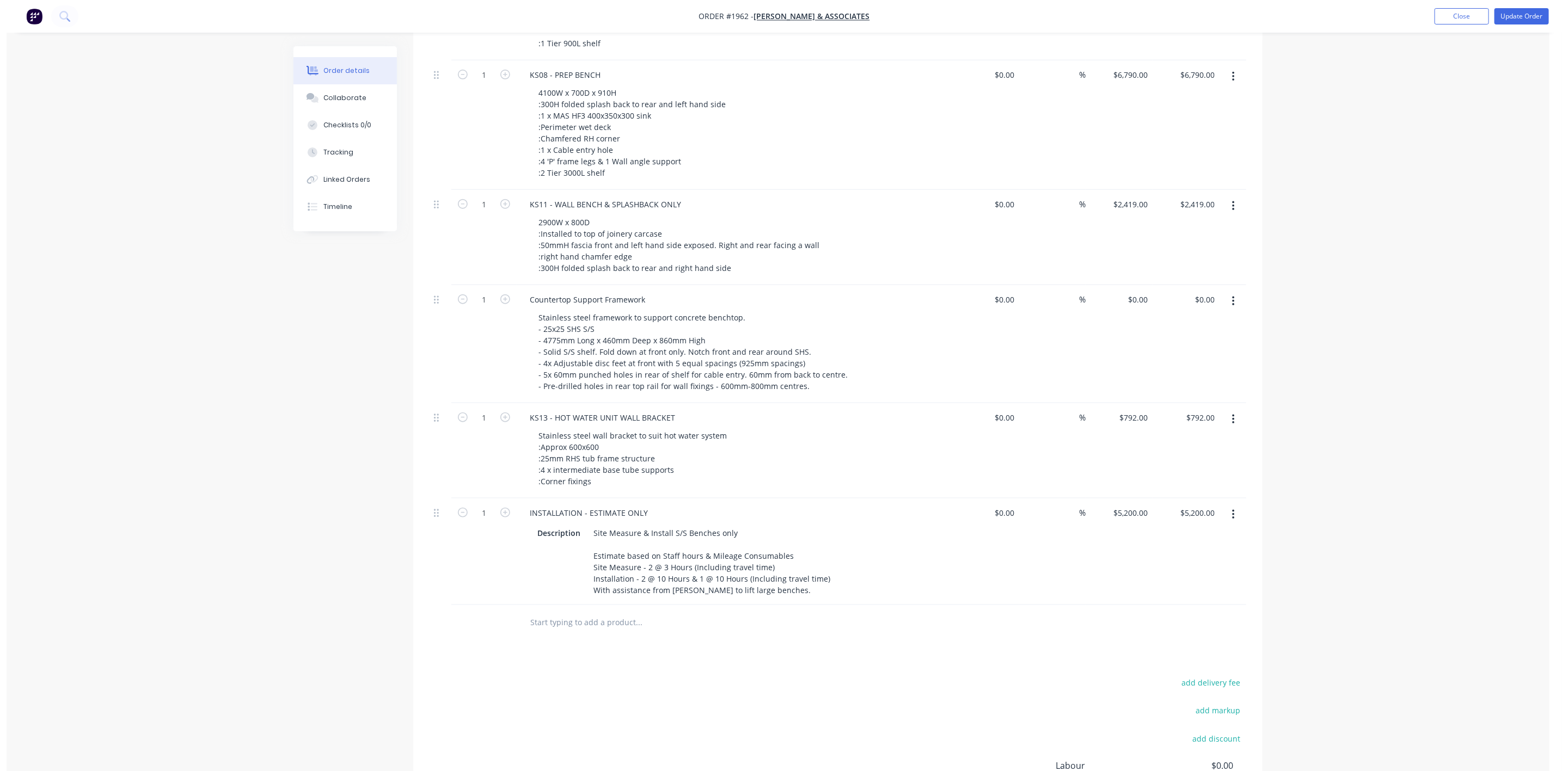
scroll to position [0, 0]
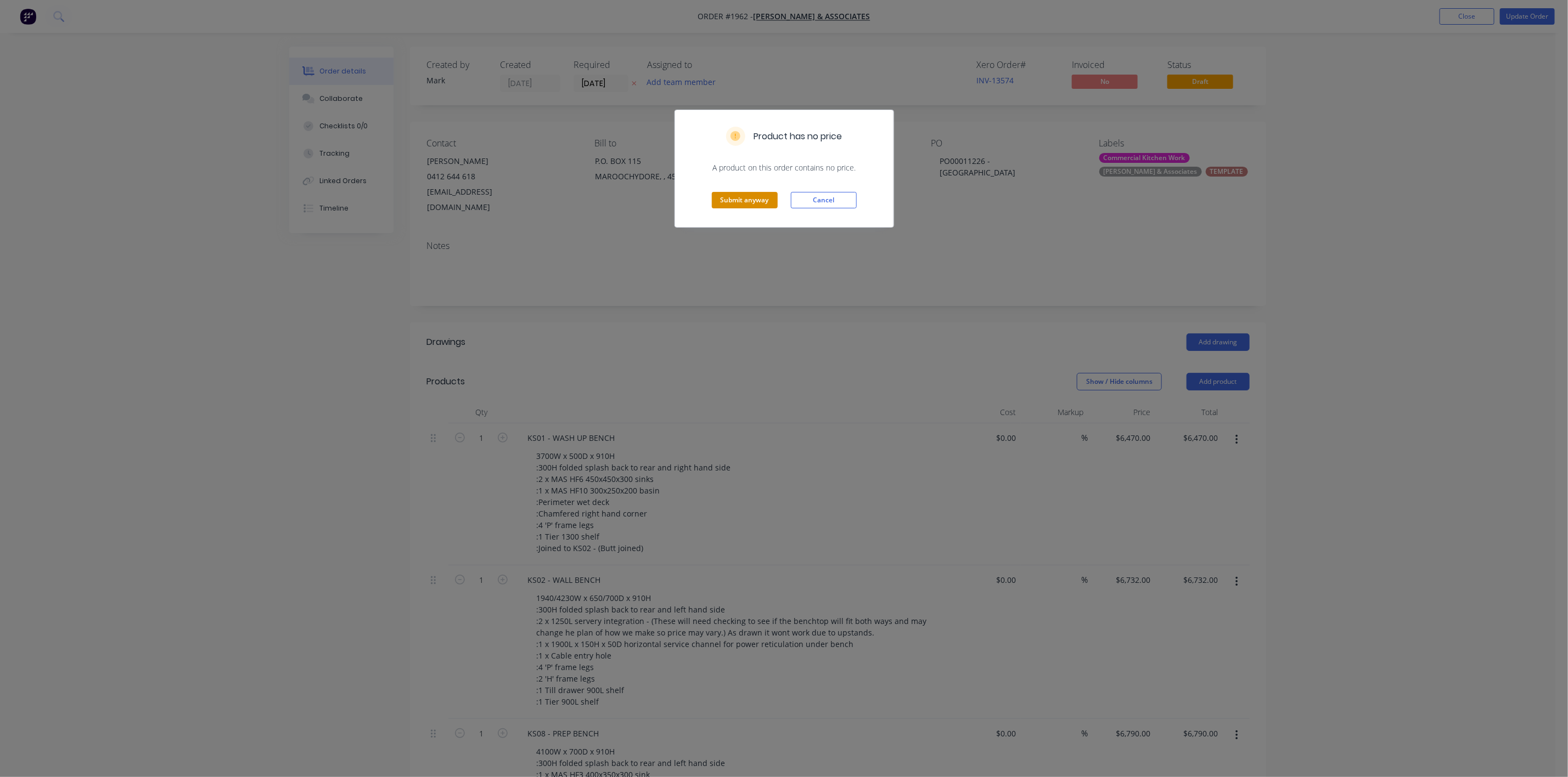
click at [723, 205] on button "Submit anyway" at bounding box center [744, 200] width 66 height 16
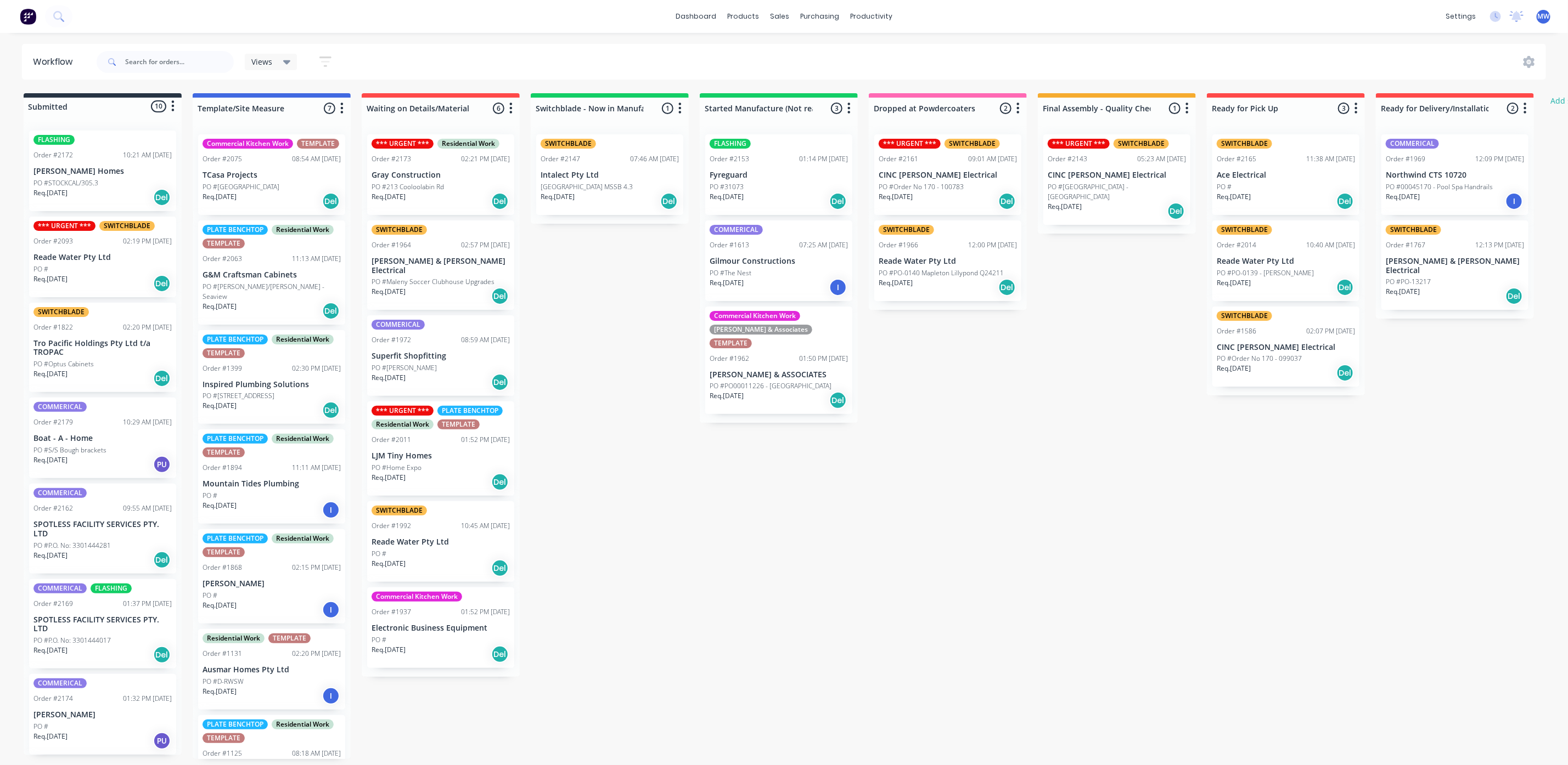
click at [726, 397] on div "Commercial Kitchen Work [PERSON_NAME] & Associates TEMPLATE Order #1962 01:50 P…" at bounding box center [779, 360] width 147 height 108
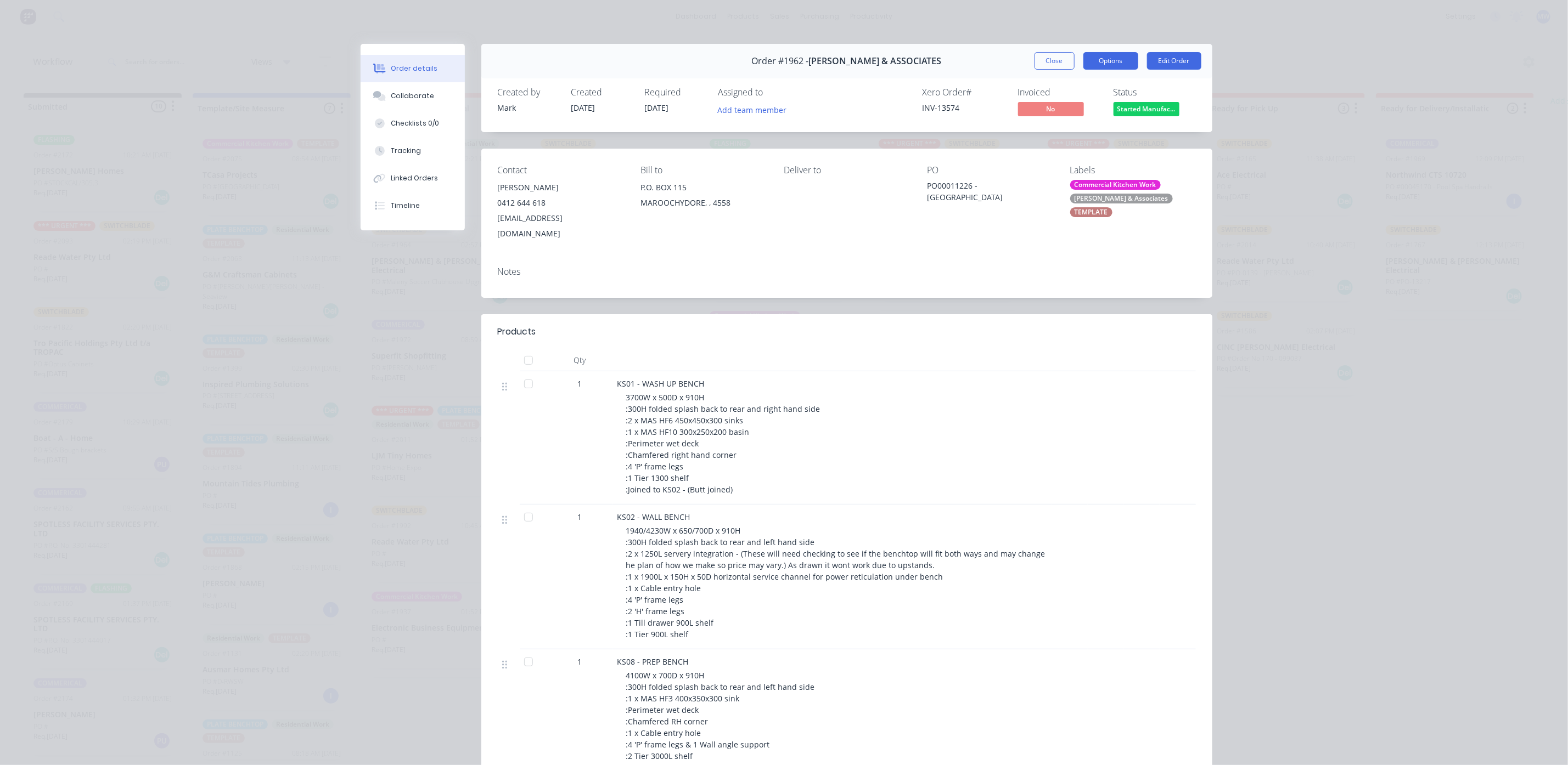
click at [1103, 65] on button "Options" at bounding box center [1111, 60] width 55 height 18
click at [1062, 112] on div "Work Order" at bounding box center [1080, 111] width 95 height 16
click at [1041, 133] on div "Standard" at bounding box center [1080, 133] width 95 height 16
click at [1110, 54] on button "Options" at bounding box center [1111, 60] width 55 height 18
click at [1067, 155] on div "Custom" at bounding box center [1080, 155] width 95 height 16
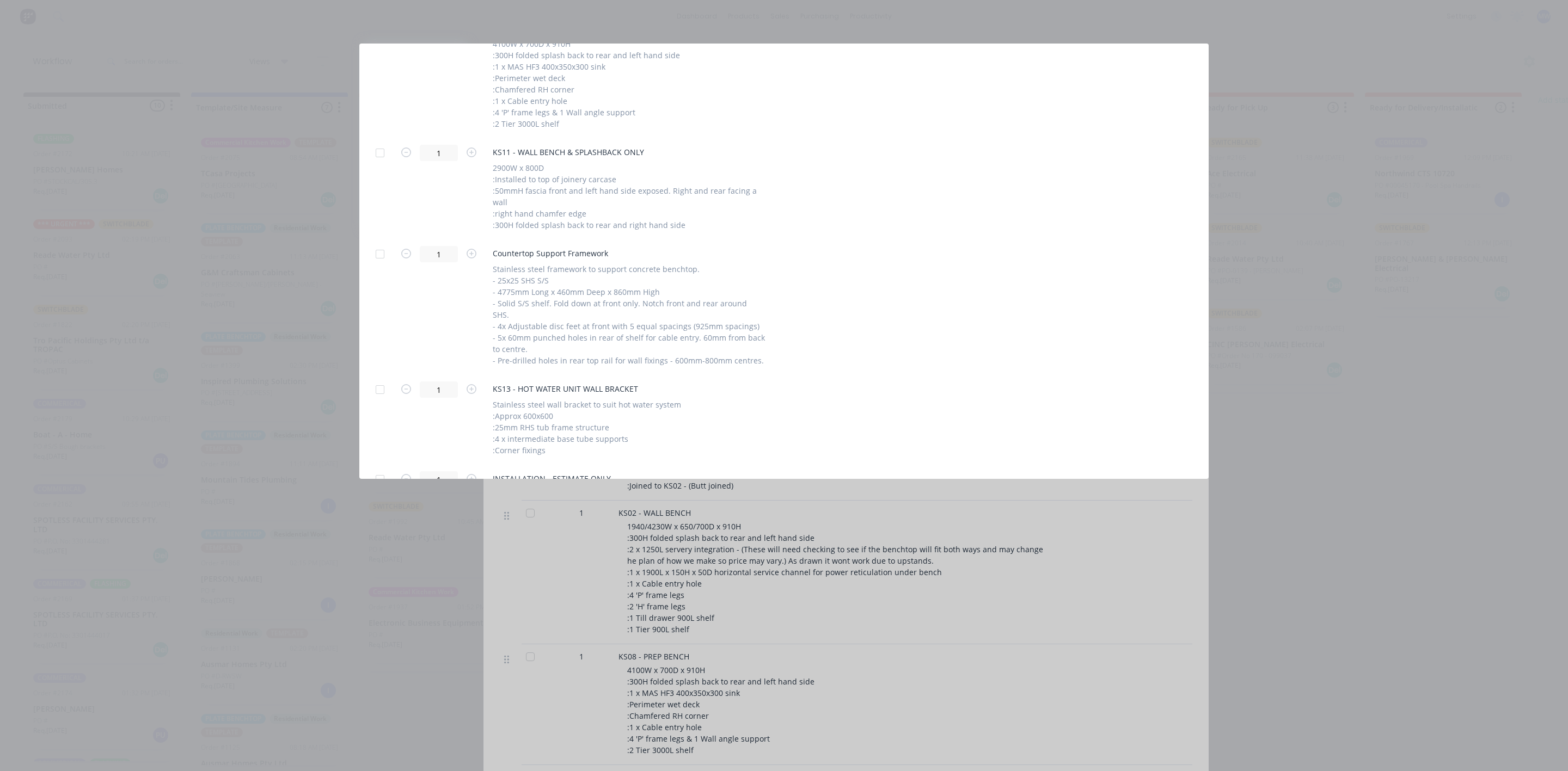
scroll to position [691, 0]
click at [376, 269] on div at bounding box center [379, 280] width 22 height 22
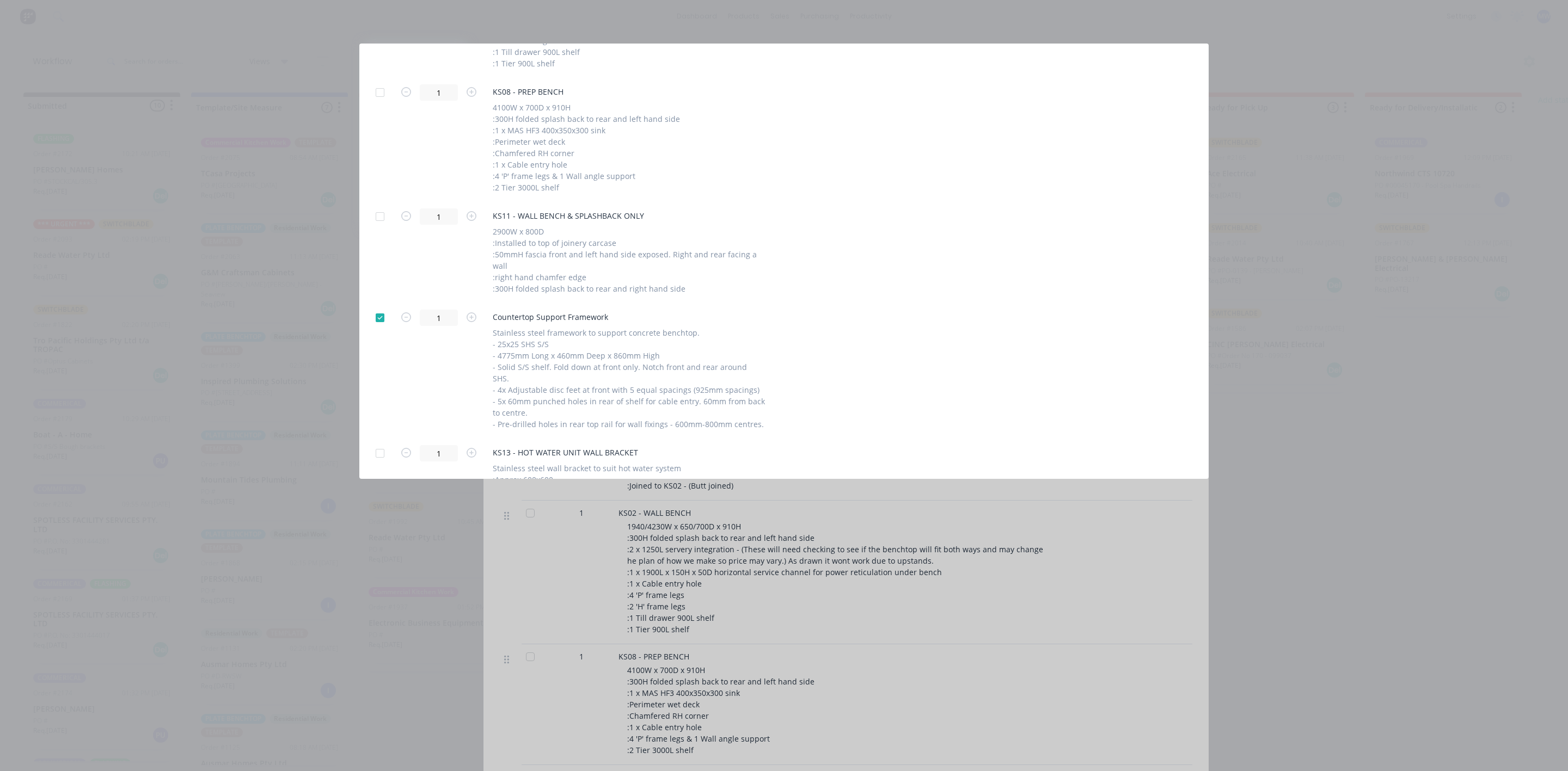
scroll to position [0, 0]
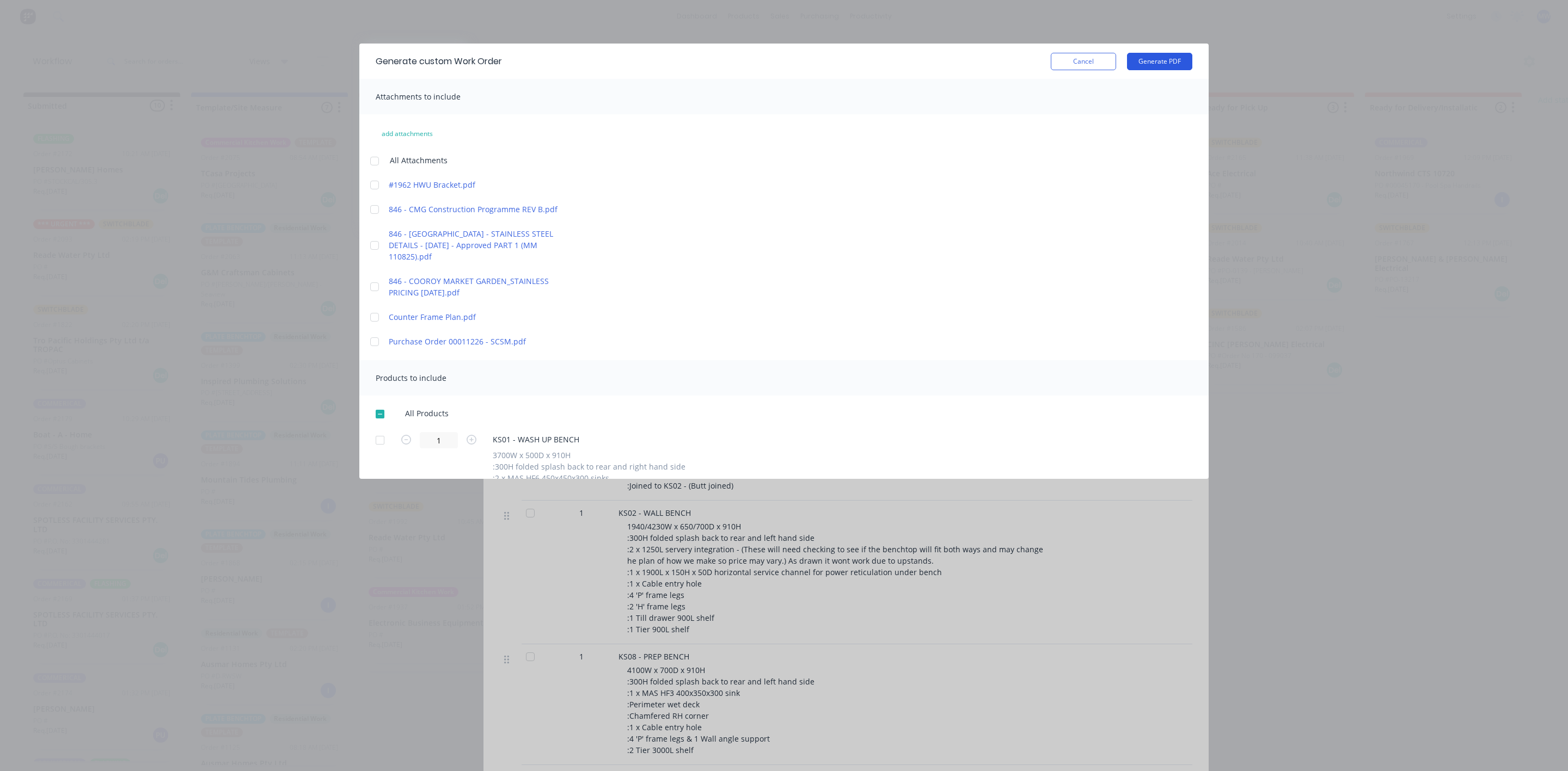
click at [1137, 62] on button "Generate PDF" at bounding box center [1159, 61] width 65 height 17
